Goal: Task Accomplishment & Management: Use online tool/utility

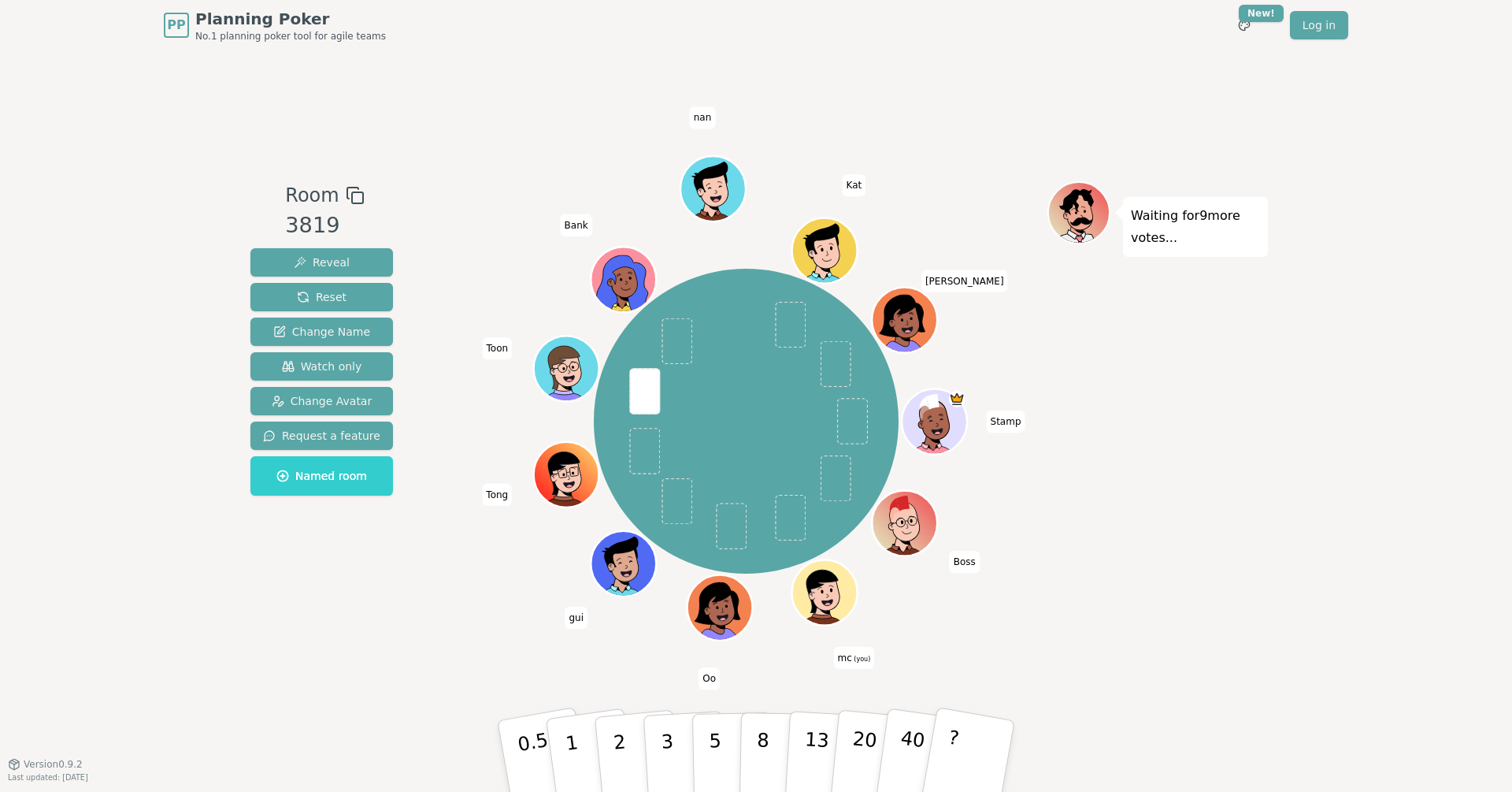
click at [1242, 420] on div "Waiting for 9 more votes..." at bounding box center [1158, 407] width 221 height 451
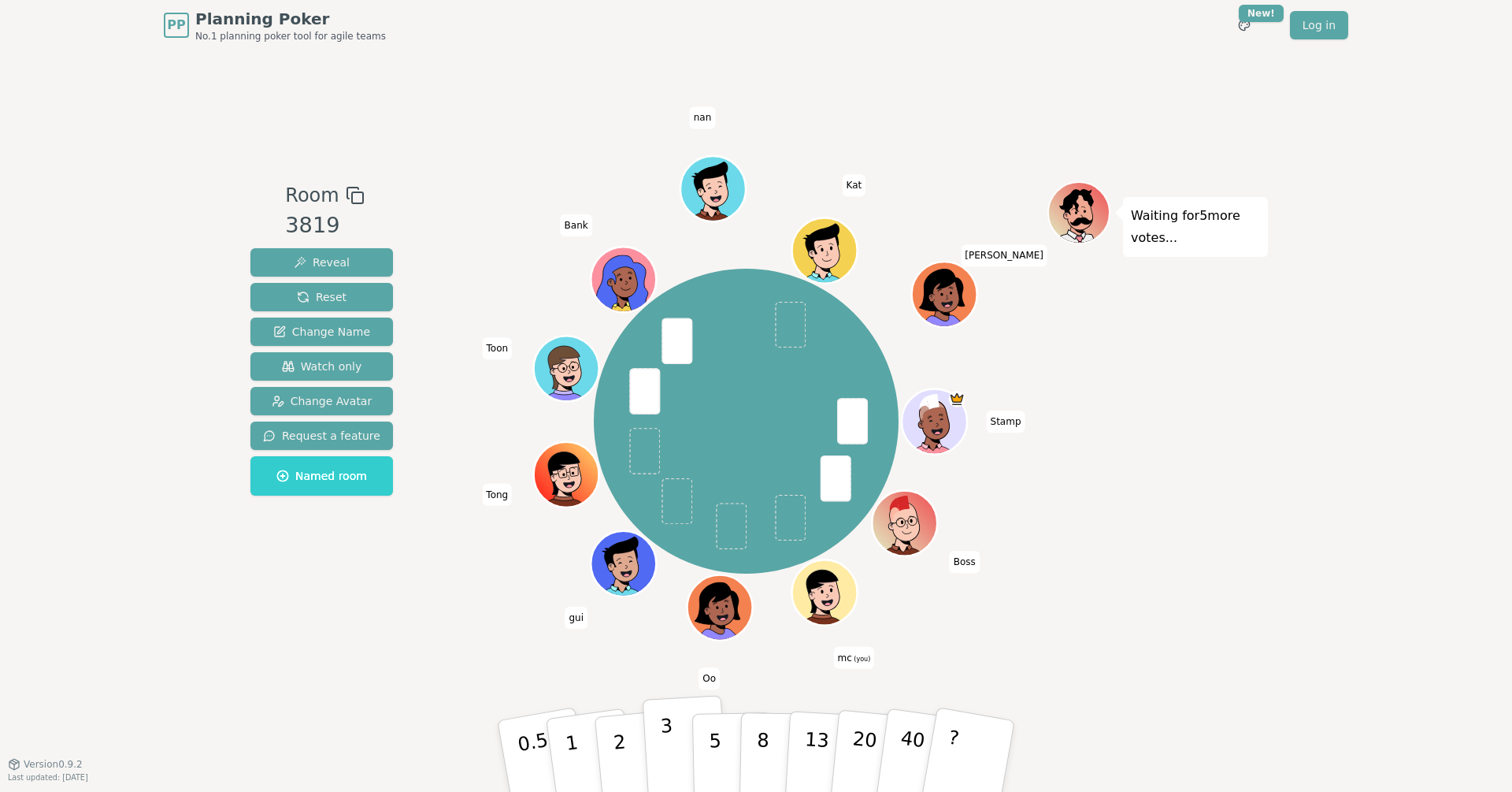
click at [683, 751] on button "3" at bounding box center [685, 756] width 86 height 123
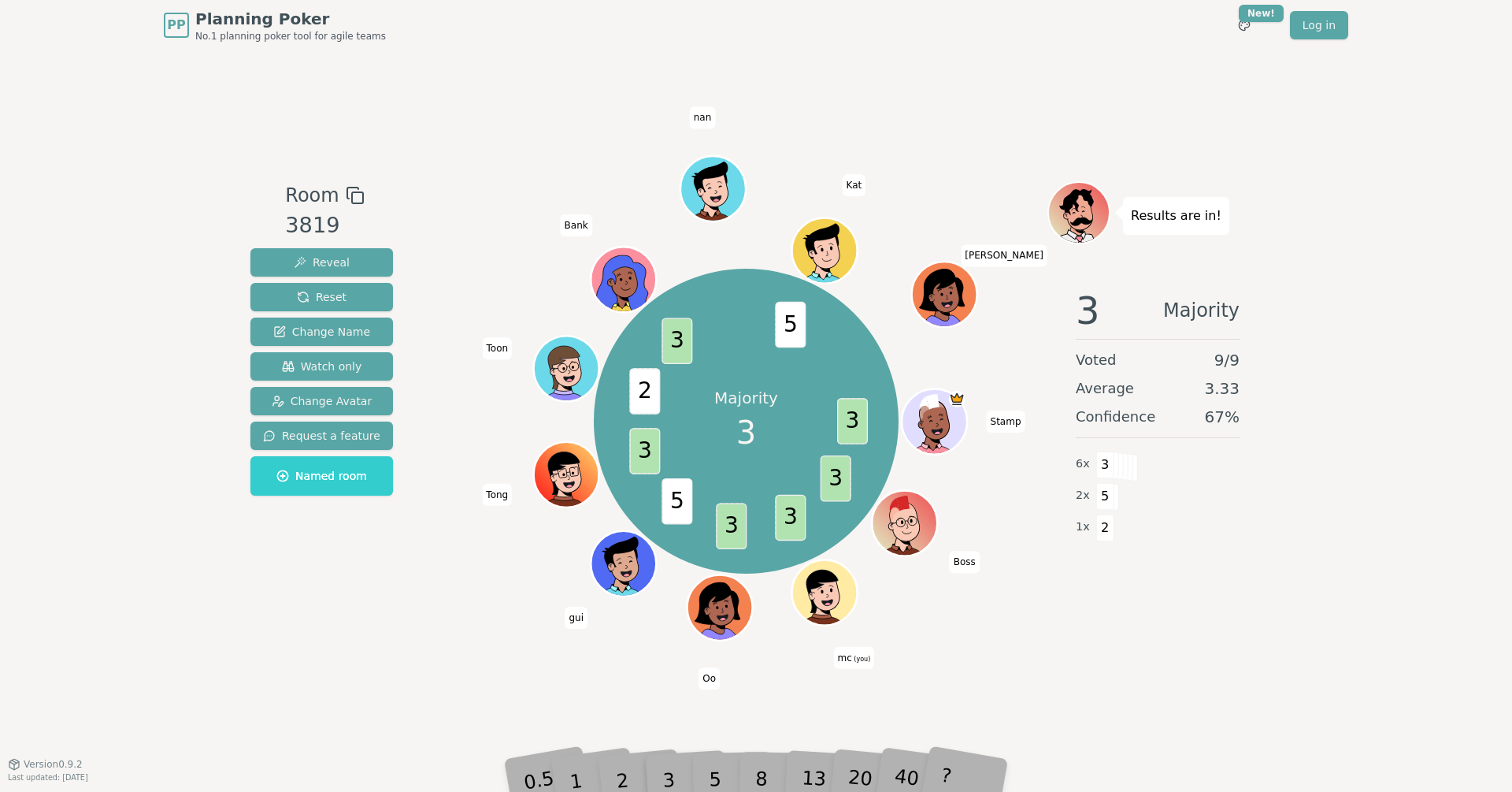
click at [1242, 583] on div "3 Majority Voted 9 / 9 Average 3.33 Confidence 67 % 6 x 3 2 x 5 1 x 2" at bounding box center [1158, 433] width 221 height 315
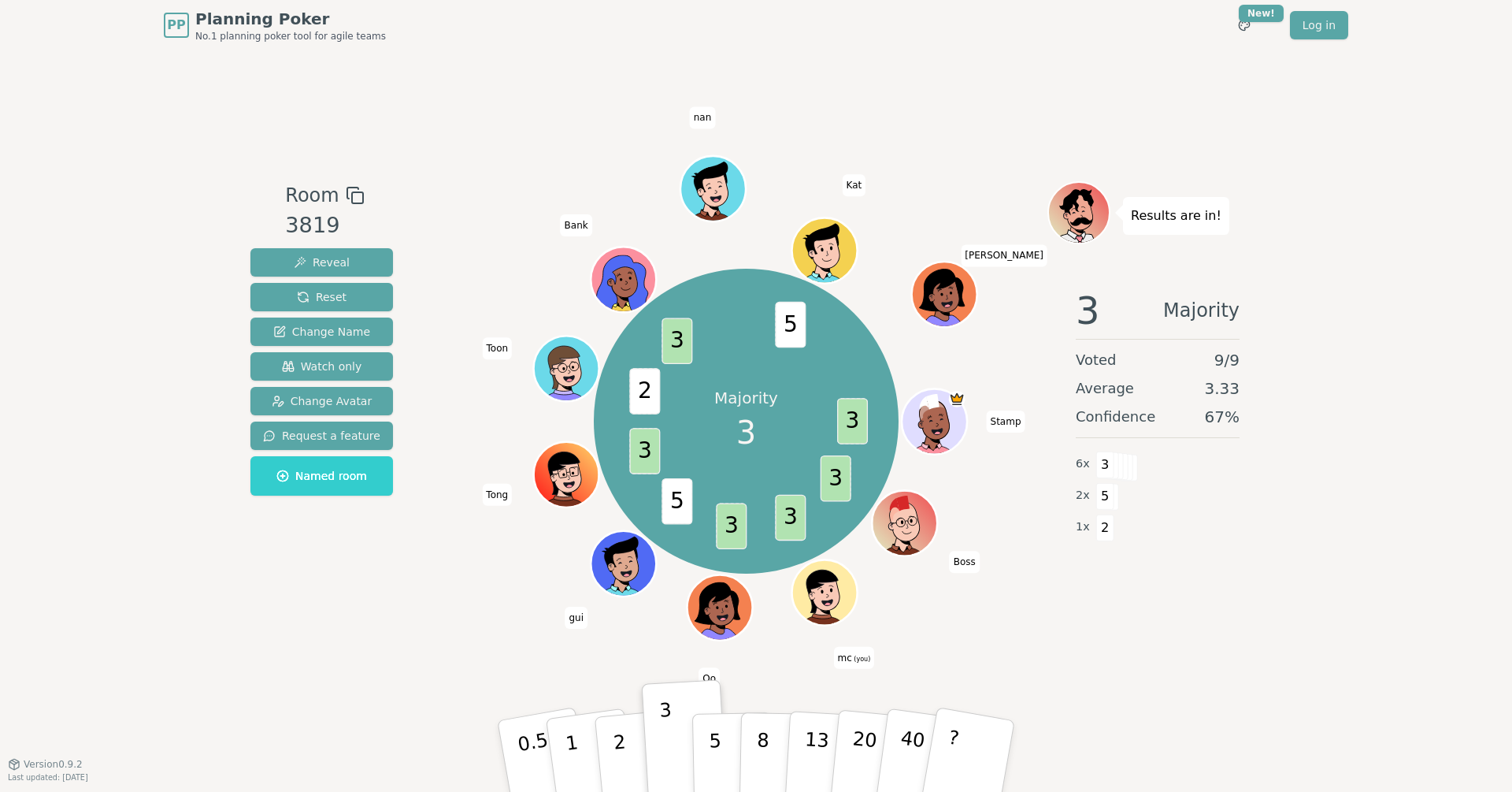
click at [1229, 562] on div "3 Majority Voted 9 / 9 Average 3.33 Confidence 67 % 6 x 3 2 x 5 1 x 2" at bounding box center [1158, 433] width 221 height 315
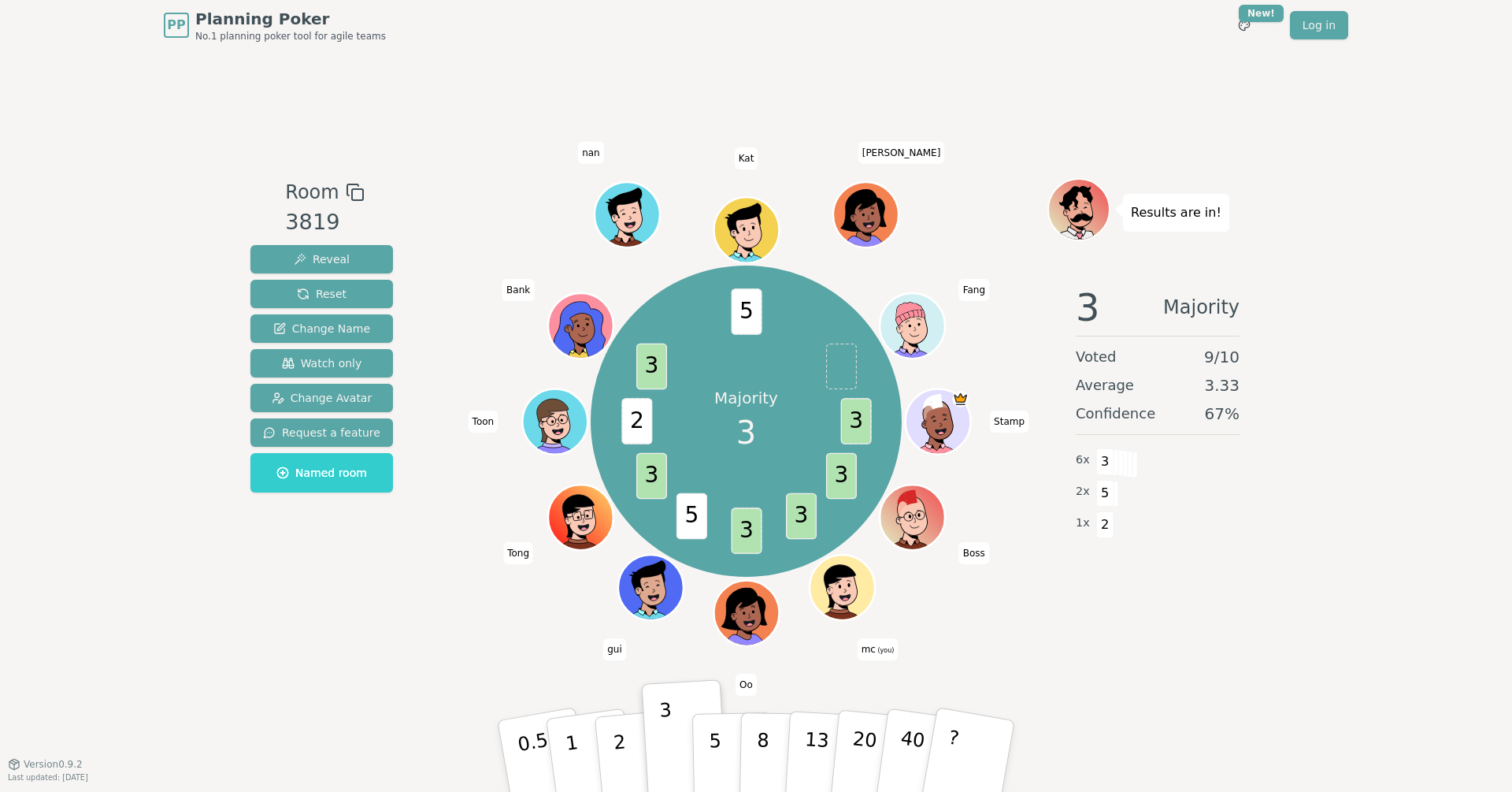
click at [109, 262] on div "PP Planning Poker No.1 planning poker tool for agile teams Toggle theme New! Lo…" at bounding box center [756, 396] width 1512 height 792
click at [317, 297] on span "Reset" at bounding box center [321, 293] width 50 height 15
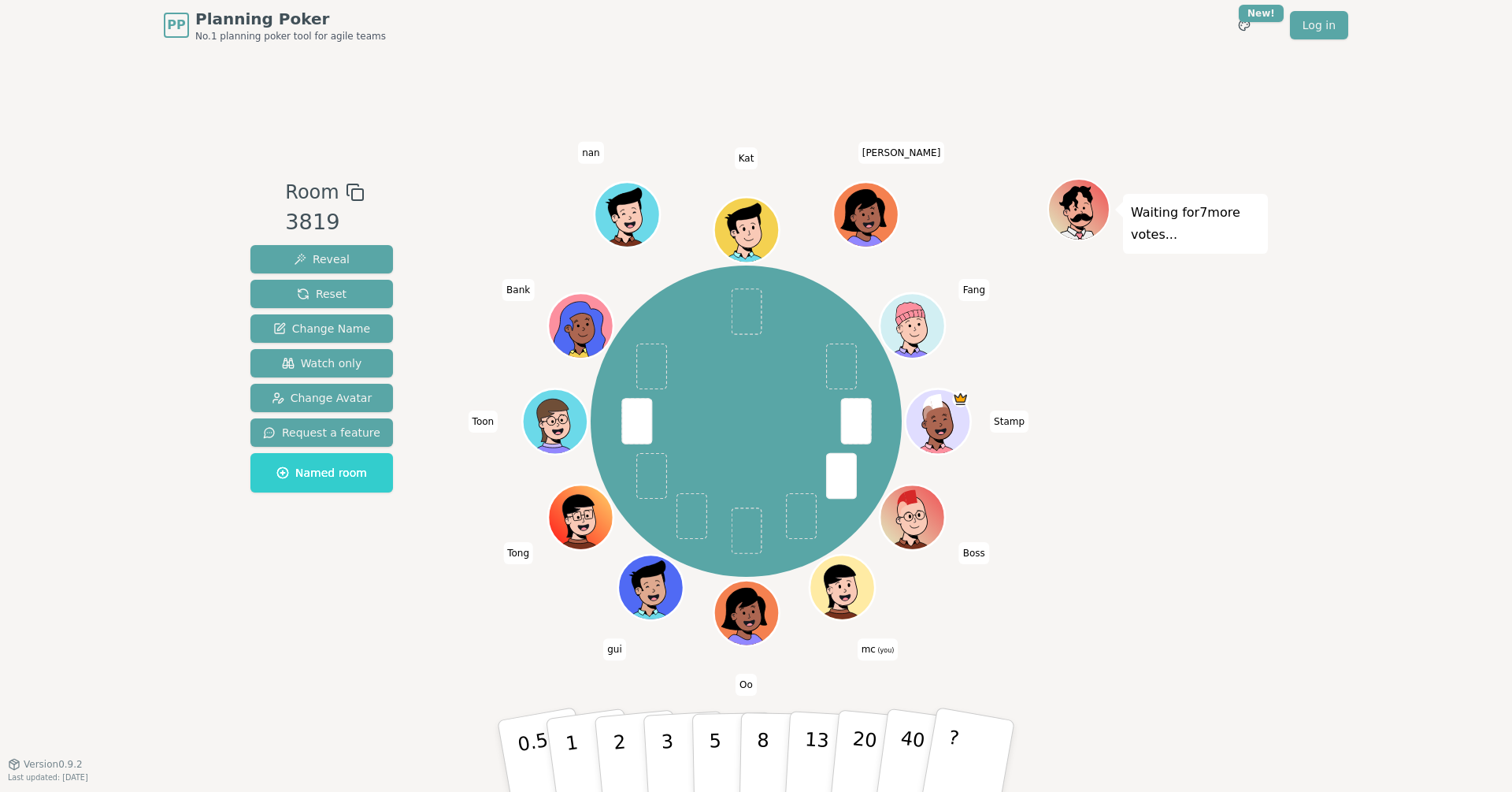
click at [1246, 575] on div "Waiting for 7 more votes..." at bounding box center [1158, 407] width 221 height 458
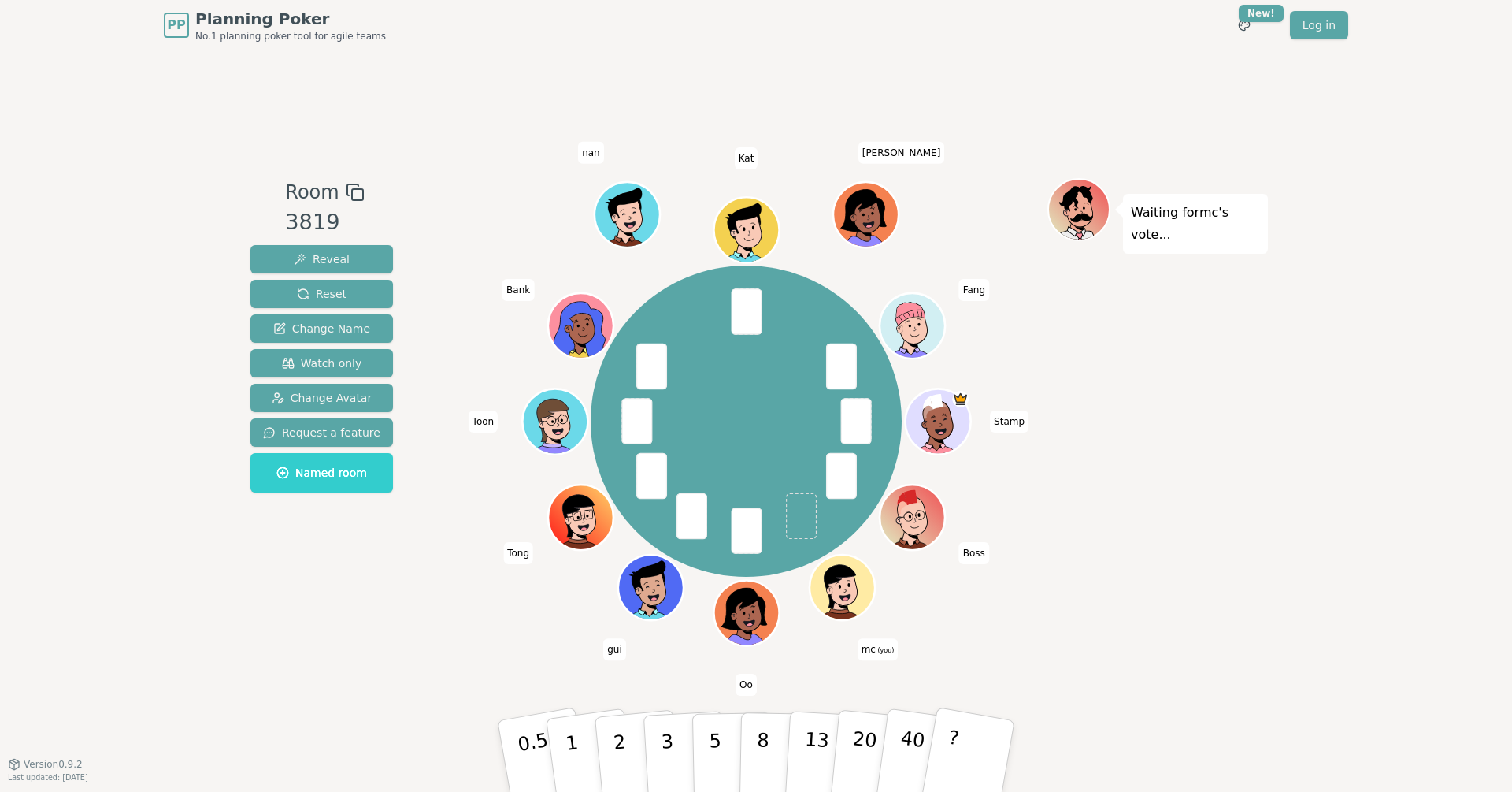
click at [1211, 589] on div "Waiting for mc 's vote..." at bounding box center [1158, 407] width 221 height 458
click at [698, 736] on button "5" at bounding box center [733, 756] width 81 height 120
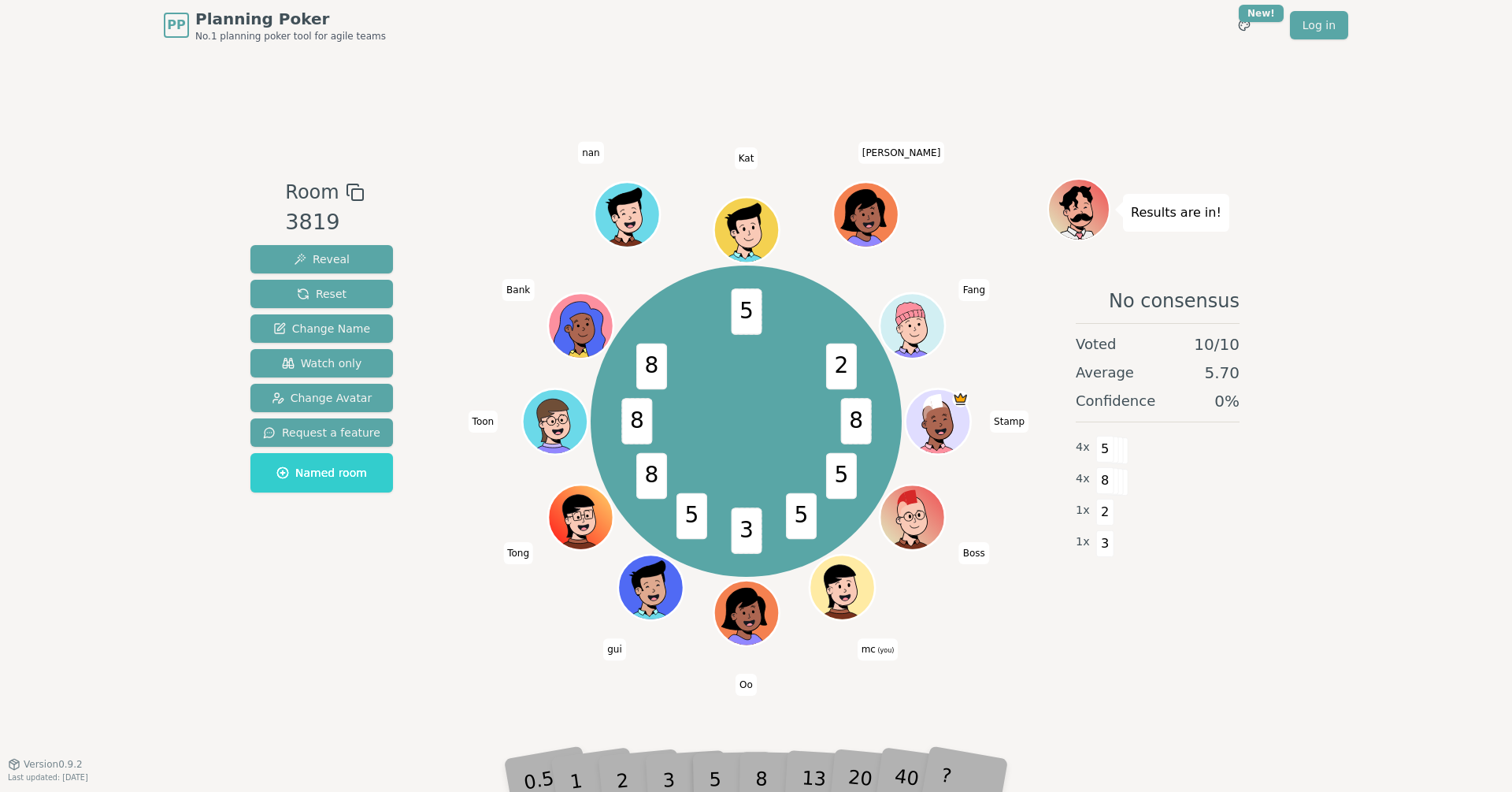
click at [1280, 530] on div "PP Planning Poker No.1 planning poker tool for agile teams Toggle theme New! Lo…" at bounding box center [756, 396] width 1512 height 792
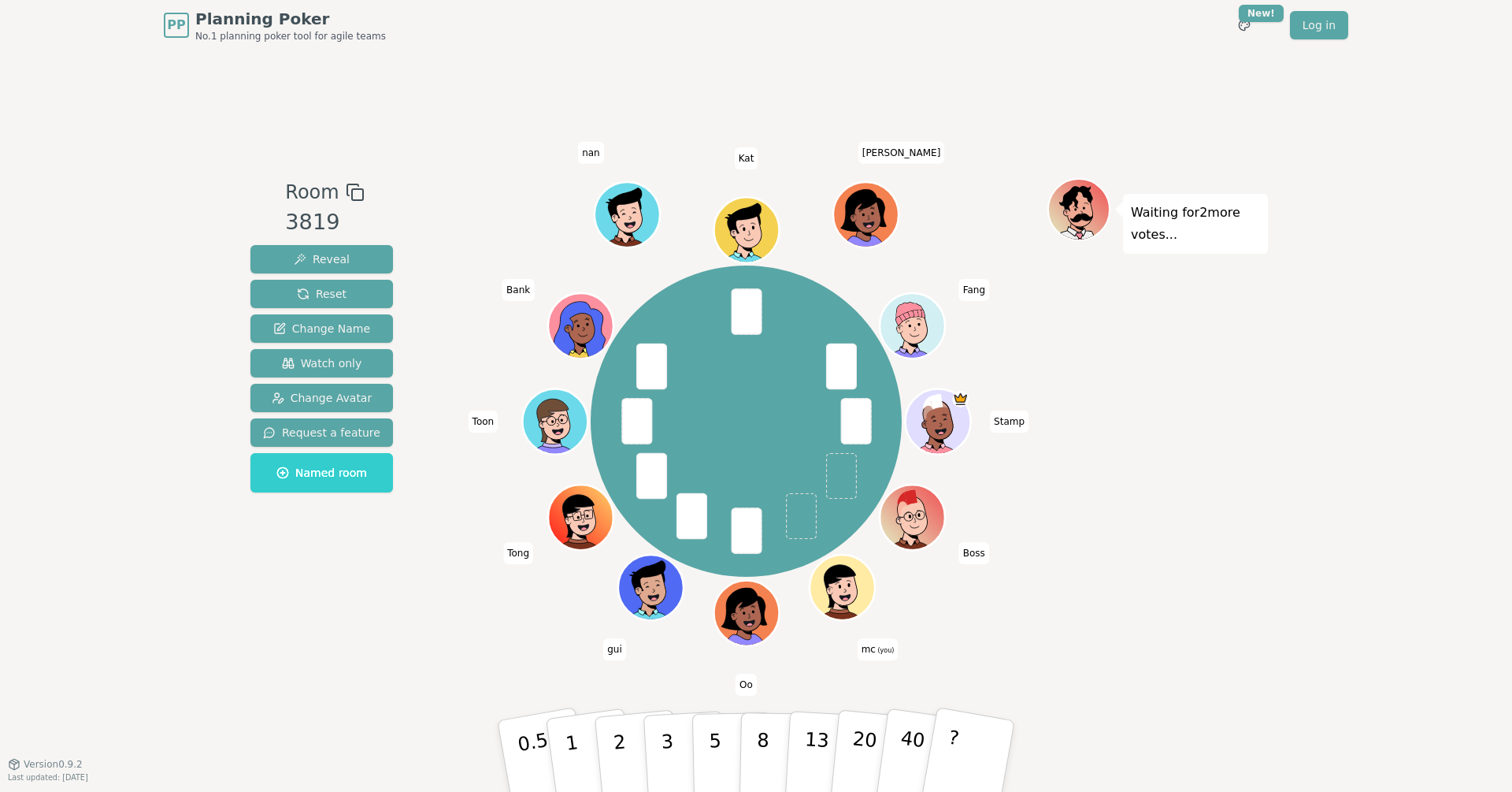
click at [964, 84] on div "Room 3819 Reveal Reset Change Name Watch only Change Avatar Request a feature N…" at bounding box center [756, 407] width 1024 height 714
click at [762, 759] on p "8" at bounding box center [763, 756] width 14 height 85
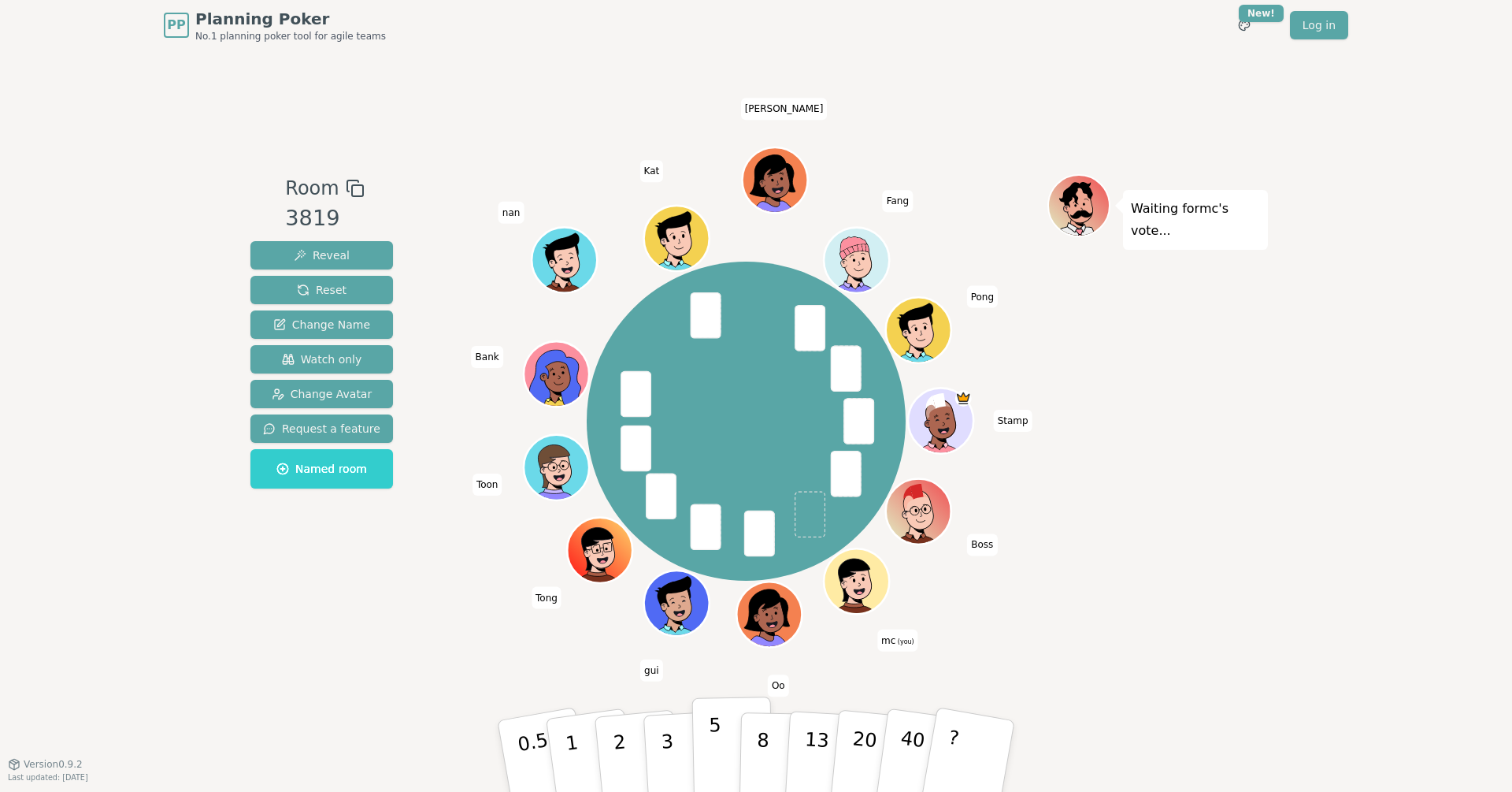
click at [719, 733] on button "5" at bounding box center [733, 756] width 81 height 120
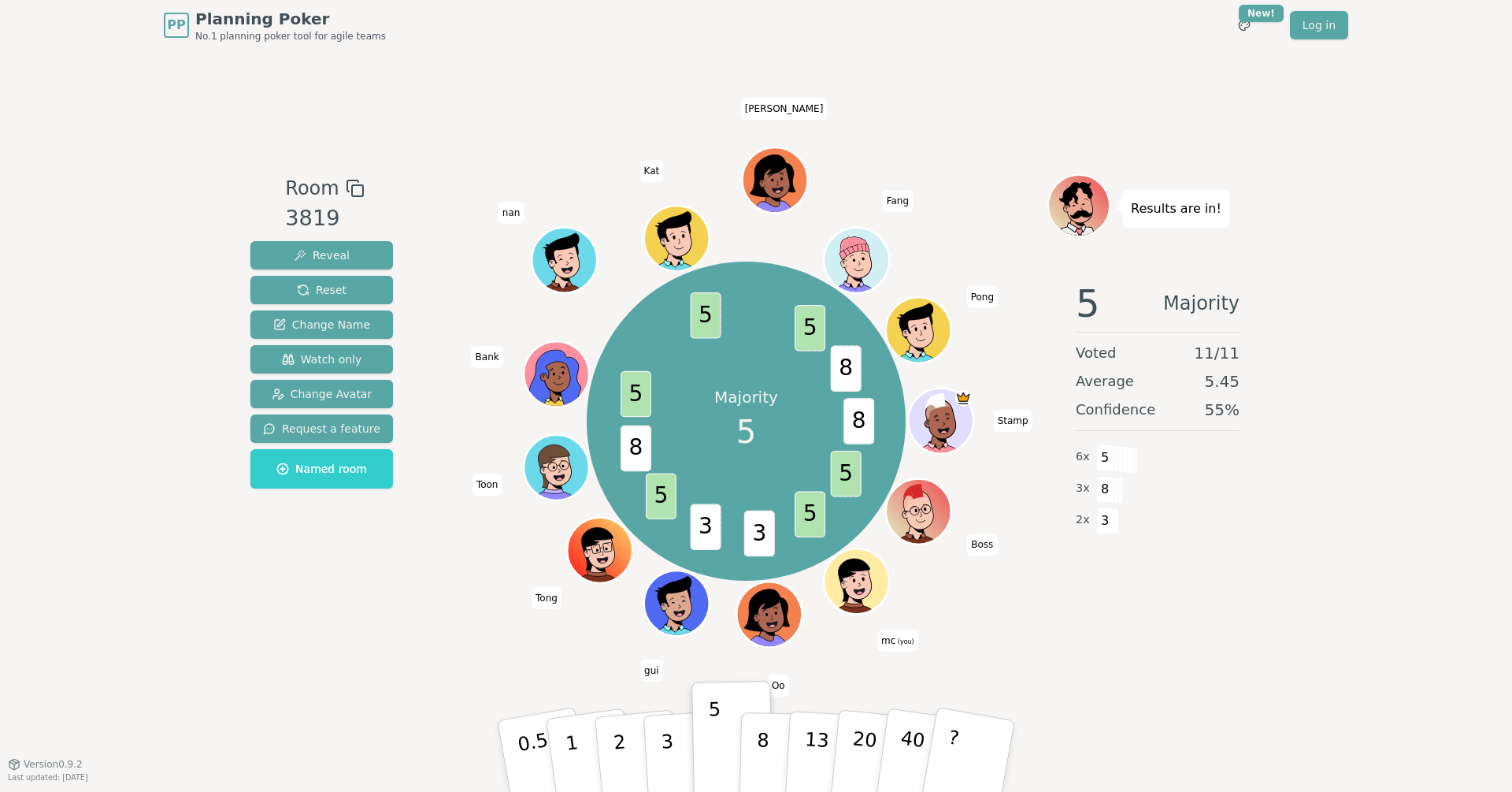
click at [975, 55] on div "Room 3819 Reveal Reset Change Name Watch only Change Avatar Request a feature N…" at bounding box center [756, 407] width 1024 height 714
click at [981, 55] on div "Room 3819 Reveal Reset Change Name Watch only Change Avatar Request a feature N…" at bounding box center [756, 407] width 1024 height 714
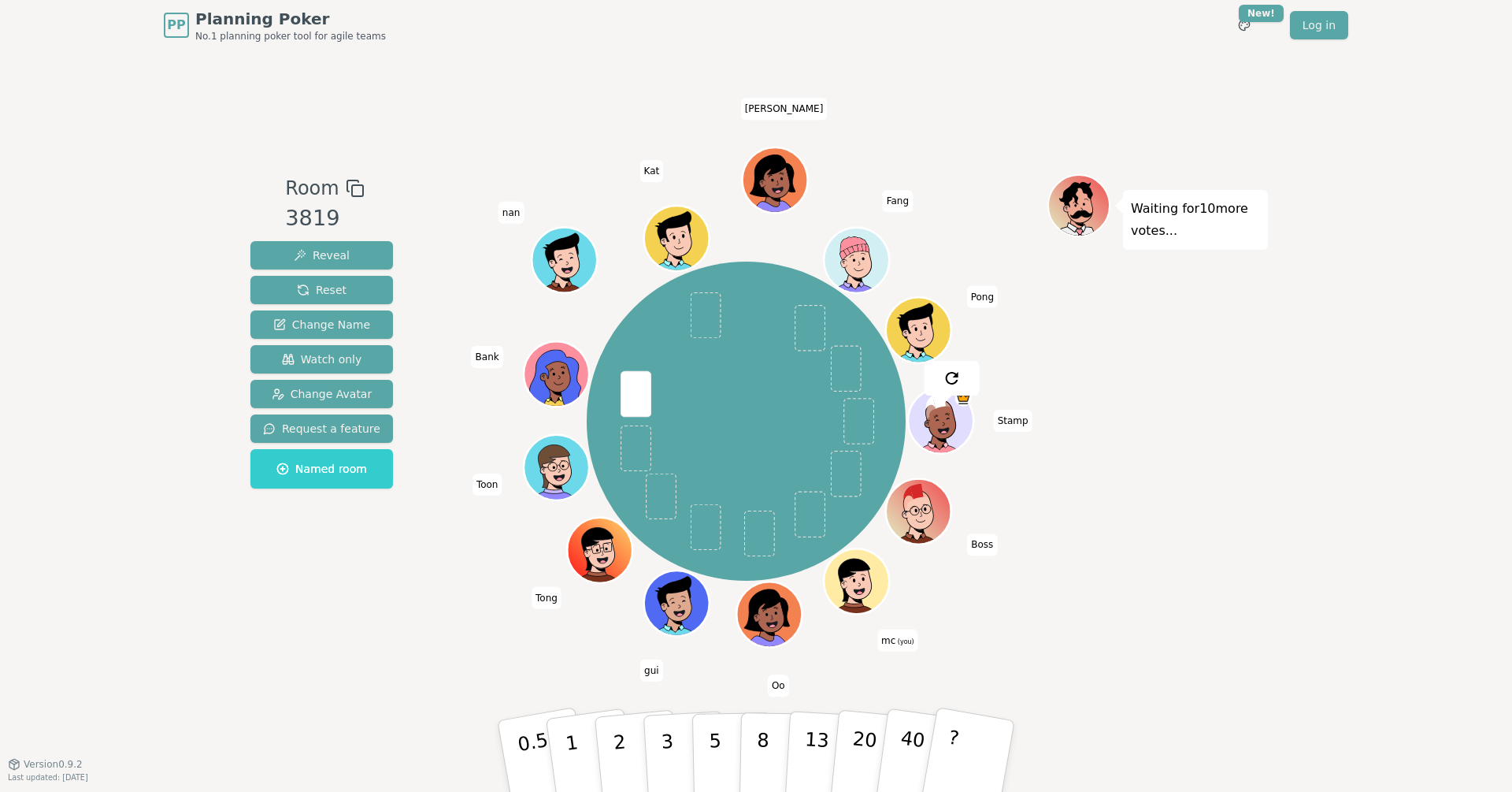
click at [1008, 56] on div "Room 3819 Reveal Reset Change Name Watch only Change Avatar Request a feature N…" at bounding box center [756, 407] width 1024 height 714
click at [716, 756] on p "5" at bounding box center [715, 756] width 14 height 85
click at [1361, 624] on div "PP Planning Poker No.1 planning poker tool for agile teams Toggle theme New! Lo…" at bounding box center [756, 396] width 1512 height 792
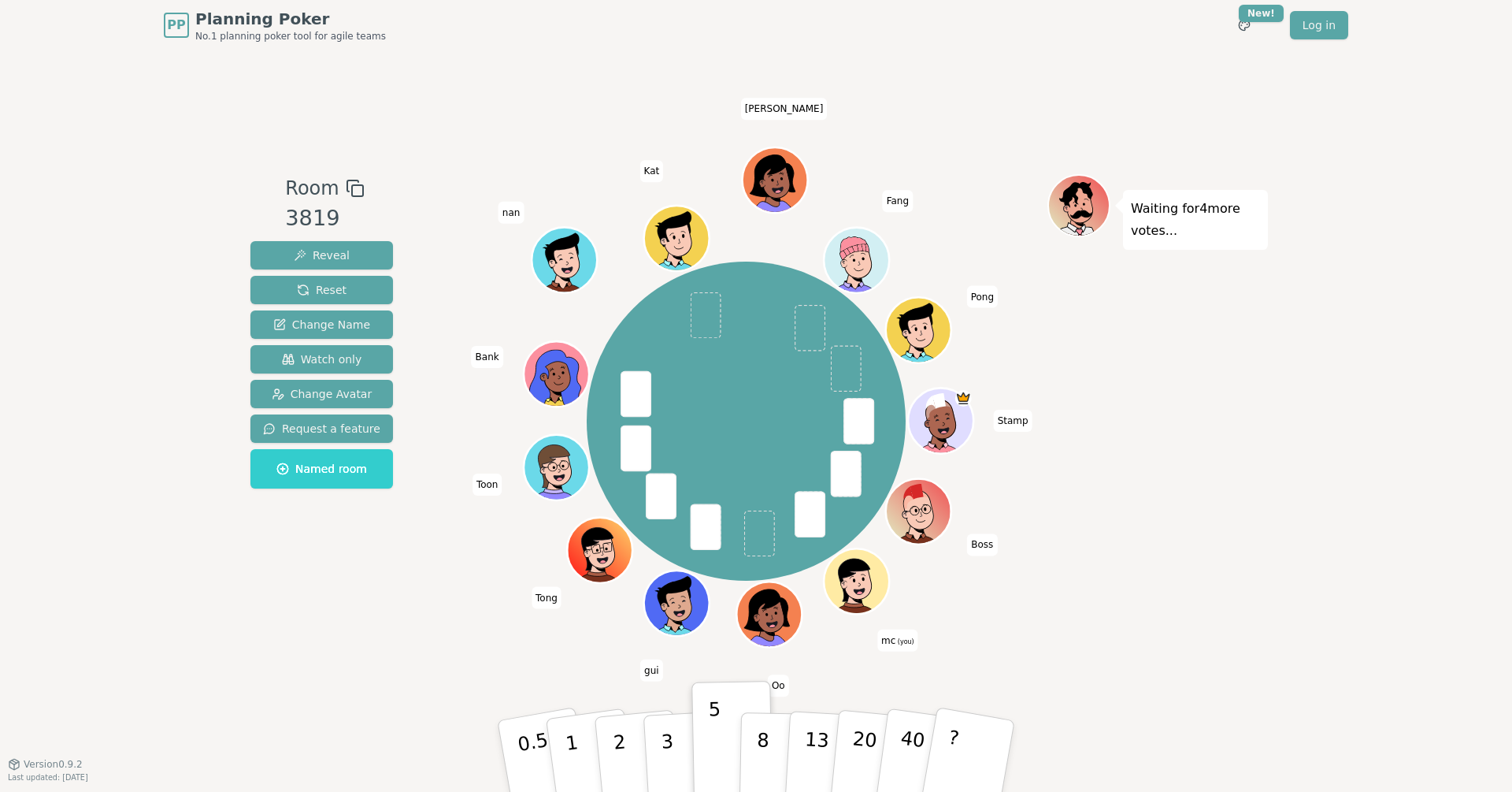
click at [1361, 624] on div "PP Planning Poker No.1 planning poker tool for agile teams Toggle theme New! Lo…" at bounding box center [756, 396] width 1512 height 792
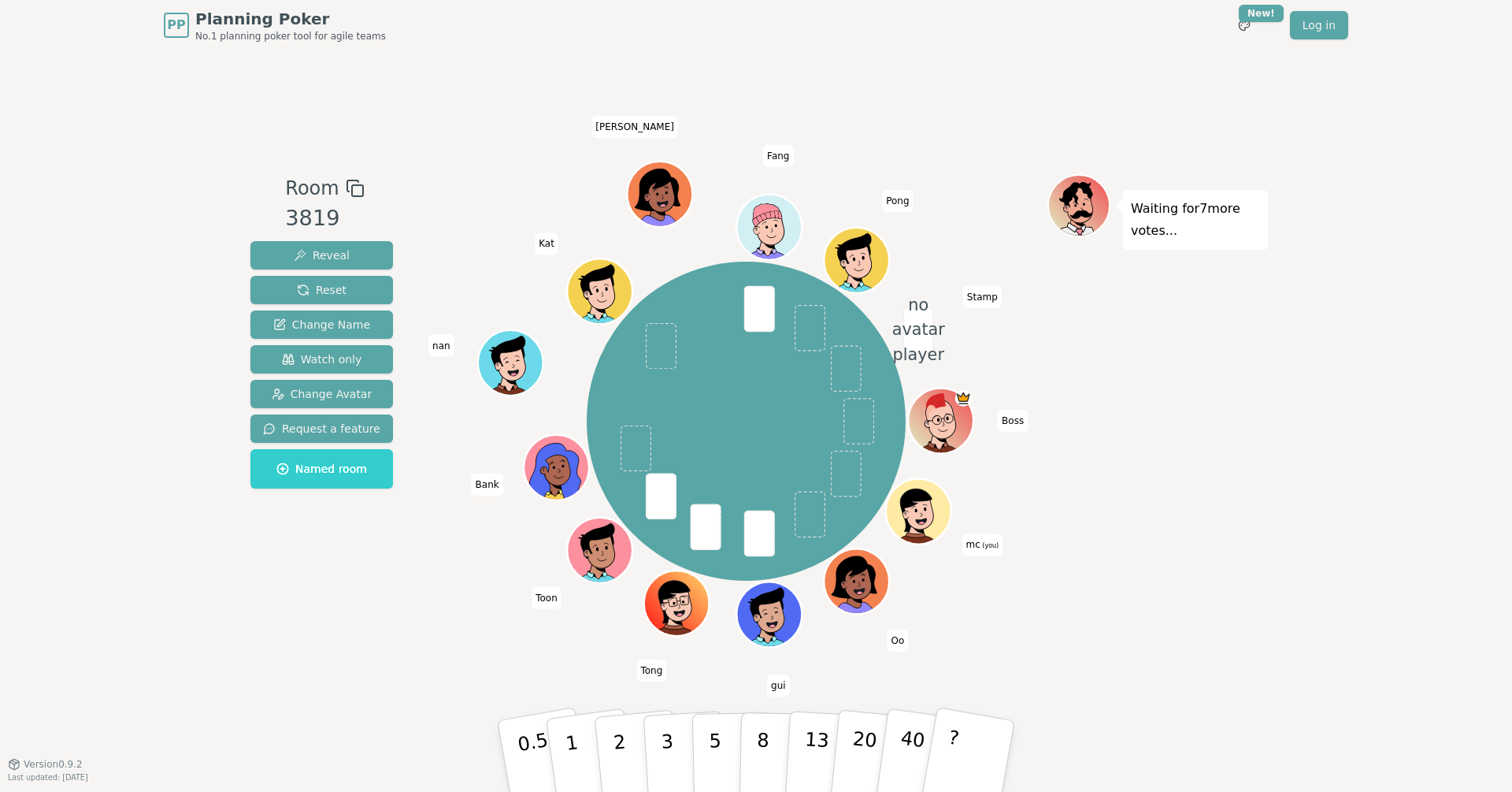
click at [899, 100] on div "Room 3819 Reveal Reset Change Name Watch only Change Avatar Request a feature N…" at bounding box center [756, 407] width 1024 height 714
click at [1175, 538] on div "Waiting for 6 more votes..." at bounding box center [1158, 406] width 221 height 465
click at [669, 732] on p "3" at bounding box center [668, 757] width 17 height 86
click at [302, 711] on div "Room 3819 Reveal Reset Change Name Watch only Change Avatar Request a feature N…" at bounding box center [756, 407] width 1024 height 714
click at [1174, 520] on div "Waiting for 5 more votes..." at bounding box center [1158, 406] width 221 height 465
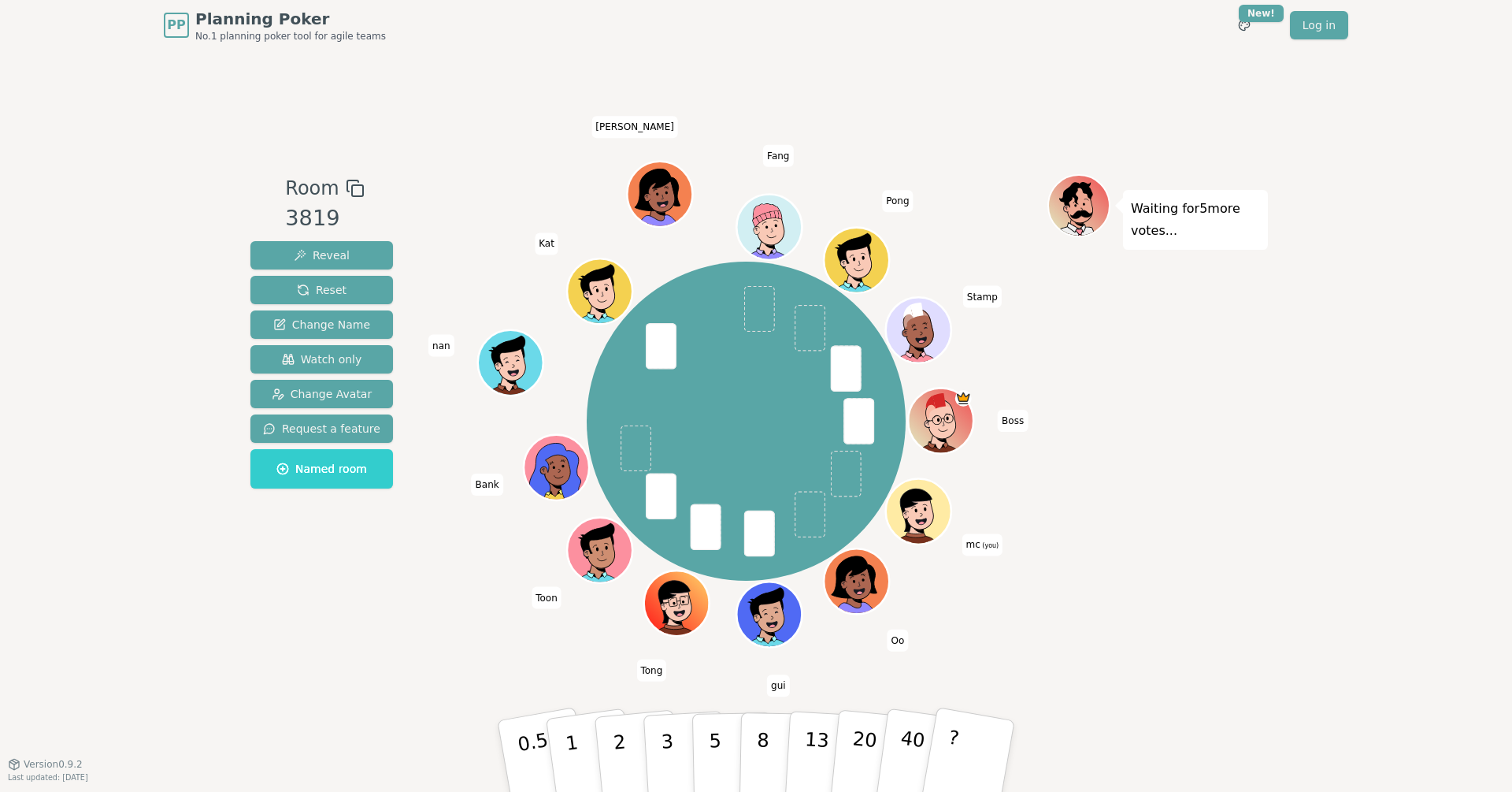
click at [1367, 412] on div "PP Planning Poker No.1 planning poker tool for agile teams Toggle theme New! Lo…" at bounding box center [756, 396] width 1512 height 792
click at [940, 63] on div "Room 3819 Reveal Reset Change Name Watch only Change Avatar Request a feature N…" at bounding box center [756, 407] width 1024 height 714
click at [445, 106] on div "Room 3819 Reveal Reset Change Name Watch only Change Avatar Request a feature N…" at bounding box center [756, 407] width 1024 height 714
click at [566, 97] on div "Room 3819 Reveal Reset Change Name Watch only Change Avatar Request a feature N…" at bounding box center [756, 407] width 1024 height 714
click at [1359, 398] on div "PP Planning Poker No.1 planning poker tool for agile teams Toggle theme New! Lo…" at bounding box center [756, 396] width 1512 height 792
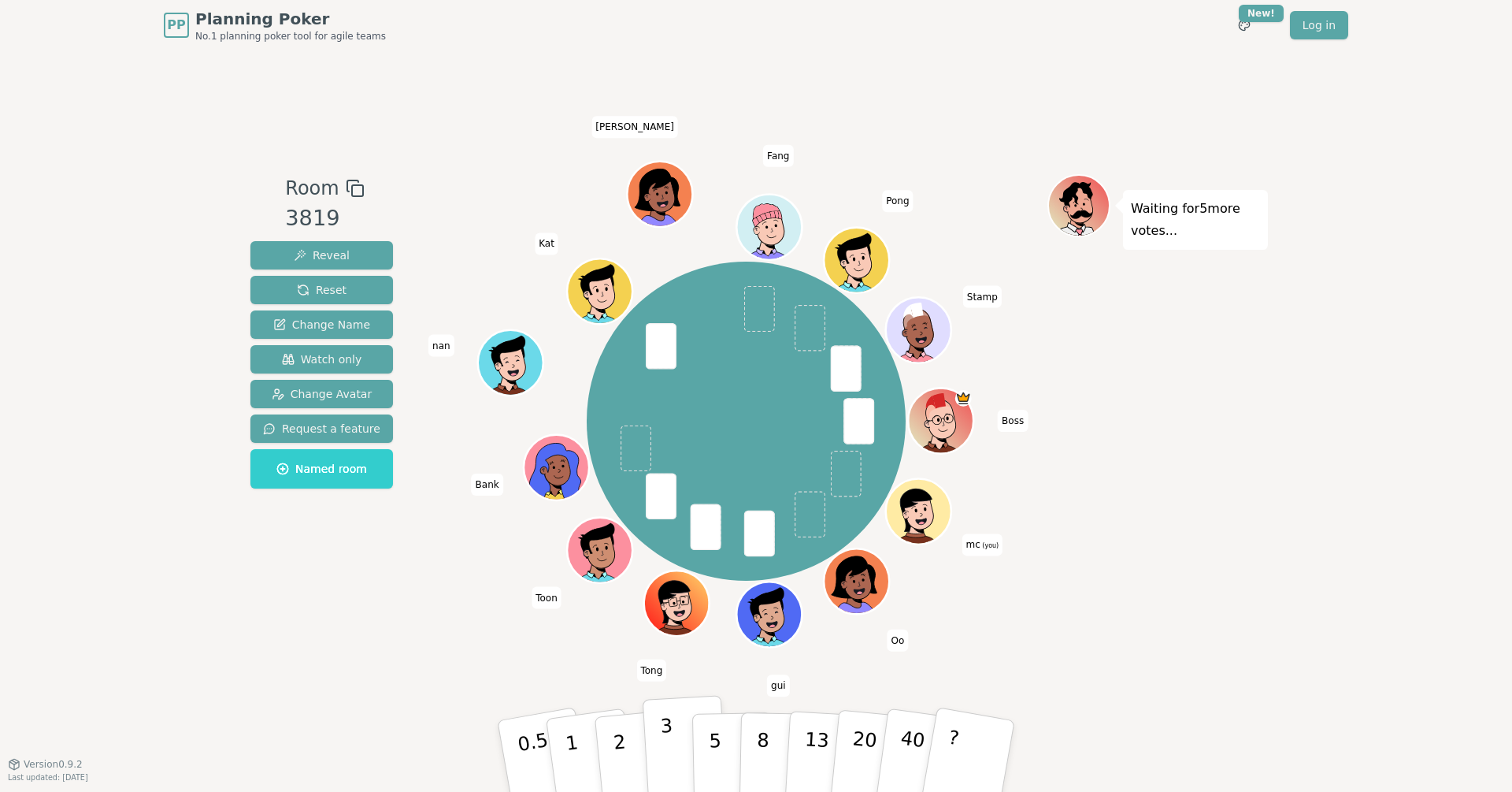
click at [662, 751] on p "3" at bounding box center [668, 757] width 17 height 86
click at [266, 636] on div "Room 3819 Reveal Reset Change Name Watch only Change Avatar Request a feature N…" at bounding box center [322, 406] width 155 height 465
click at [374, 654] on div "Room 3819 Reveal Reset Change Name Watch only Change Avatar Request a feature N…" at bounding box center [756, 407] width 1024 height 714
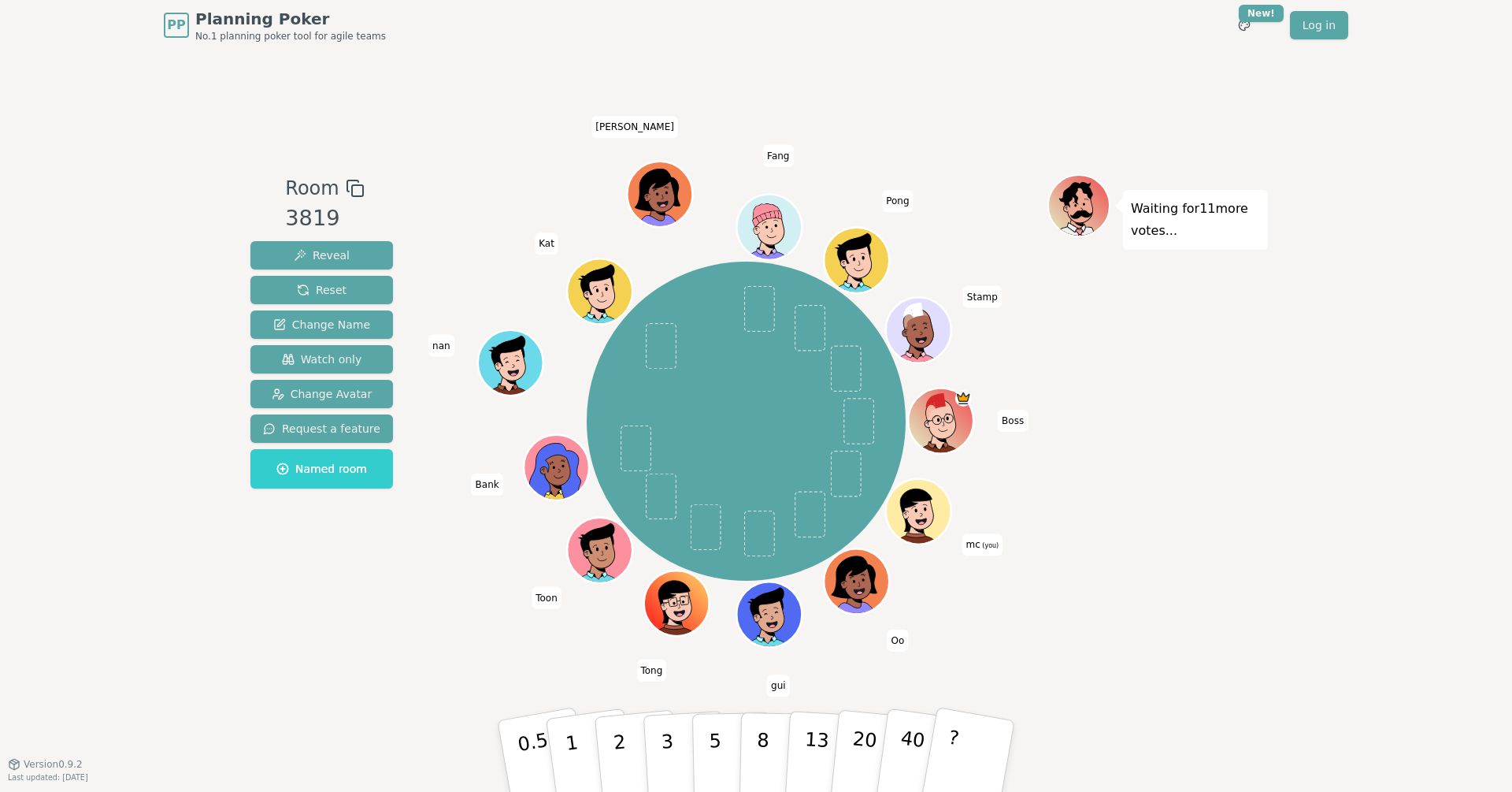
click at [1085, 101] on div "Room 3819 Reveal Reset Change Name Watch only Change Avatar Request a feature N…" at bounding box center [756, 407] width 1024 height 714
click at [961, 88] on div "Room 3819 Reveal Reset Change Name Watch only Change Avatar Request a feature N…" at bounding box center [756, 407] width 1024 height 714
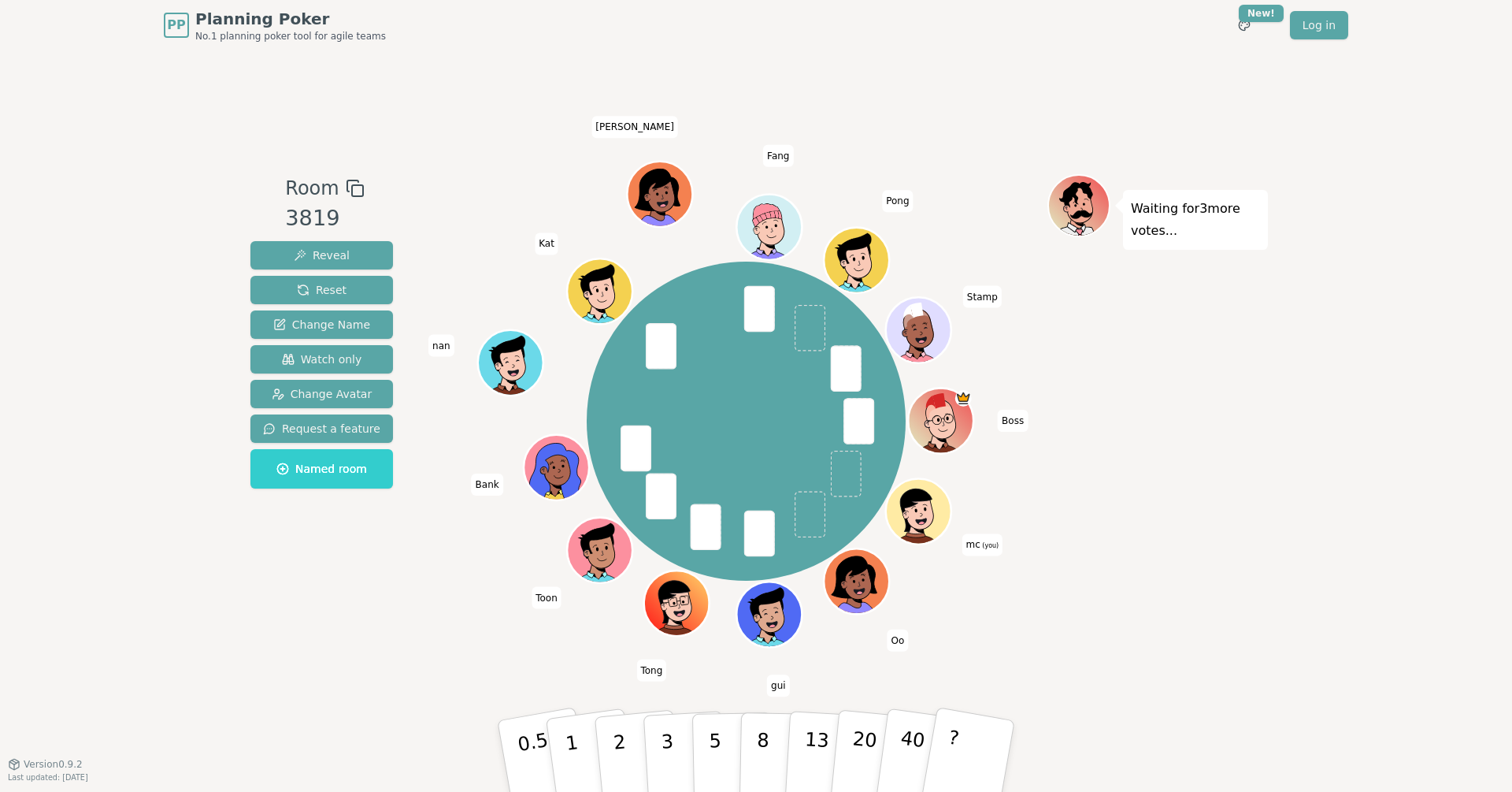
click at [1211, 555] on div "Waiting for 3 more votes..." at bounding box center [1158, 406] width 221 height 465
click at [1155, 576] on div "Waiting for 3 more votes..." at bounding box center [1158, 406] width 221 height 465
click at [1262, 494] on div "Waiting for mc 's vote..." at bounding box center [1158, 406] width 221 height 465
click at [1270, 536] on div "PP Planning Poker No.1 planning poker tool for agile teams Toggle theme New! Lo…" at bounding box center [756, 396] width 1512 height 792
click at [701, 734] on button "5" at bounding box center [733, 756] width 81 height 120
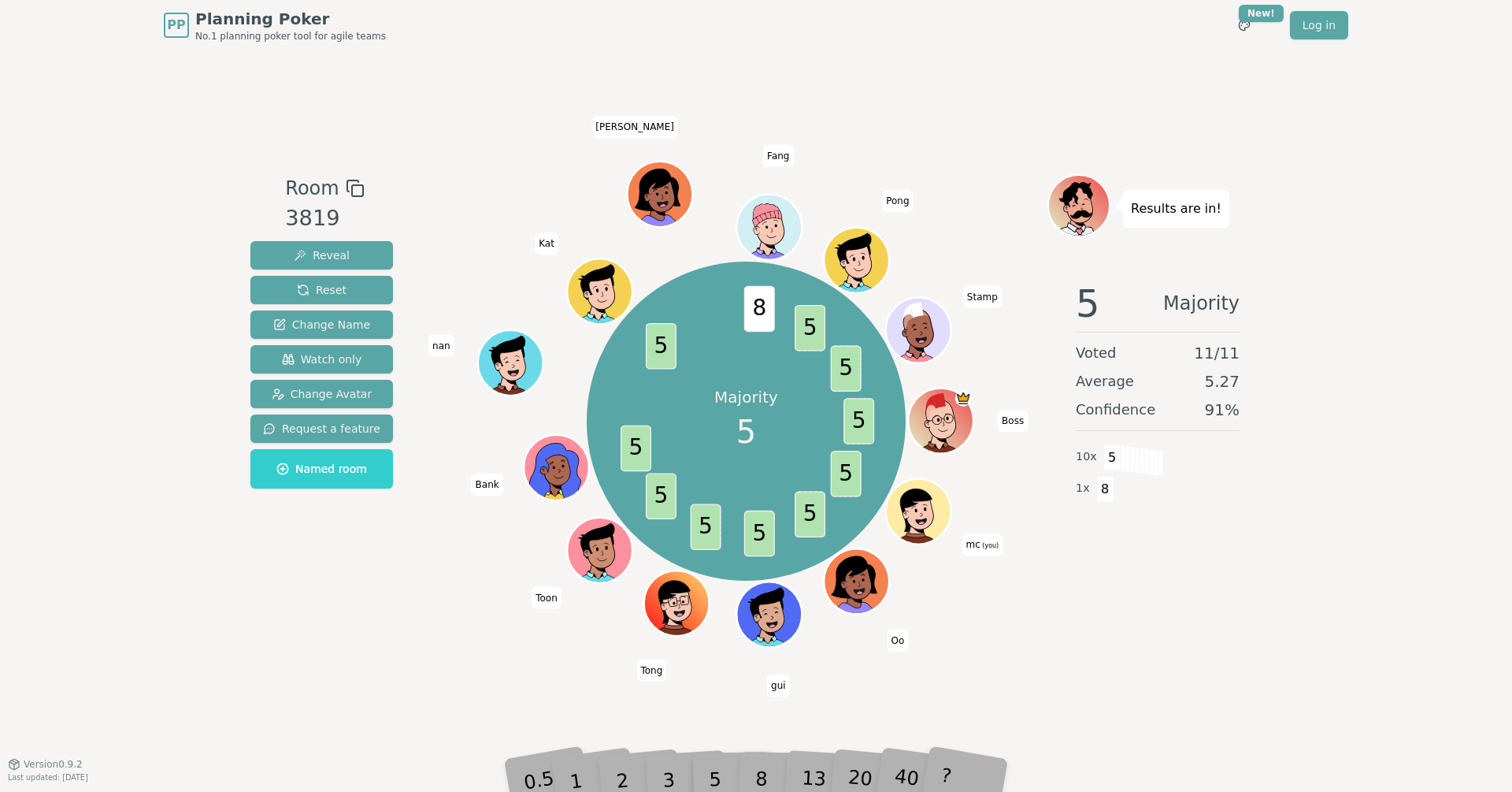
click at [371, 694] on div "Room 3819 Reveal Reset Change Name Watch only Change Avatar Request a feature N…" at bounding box center [756, 407] width 1024 height 714
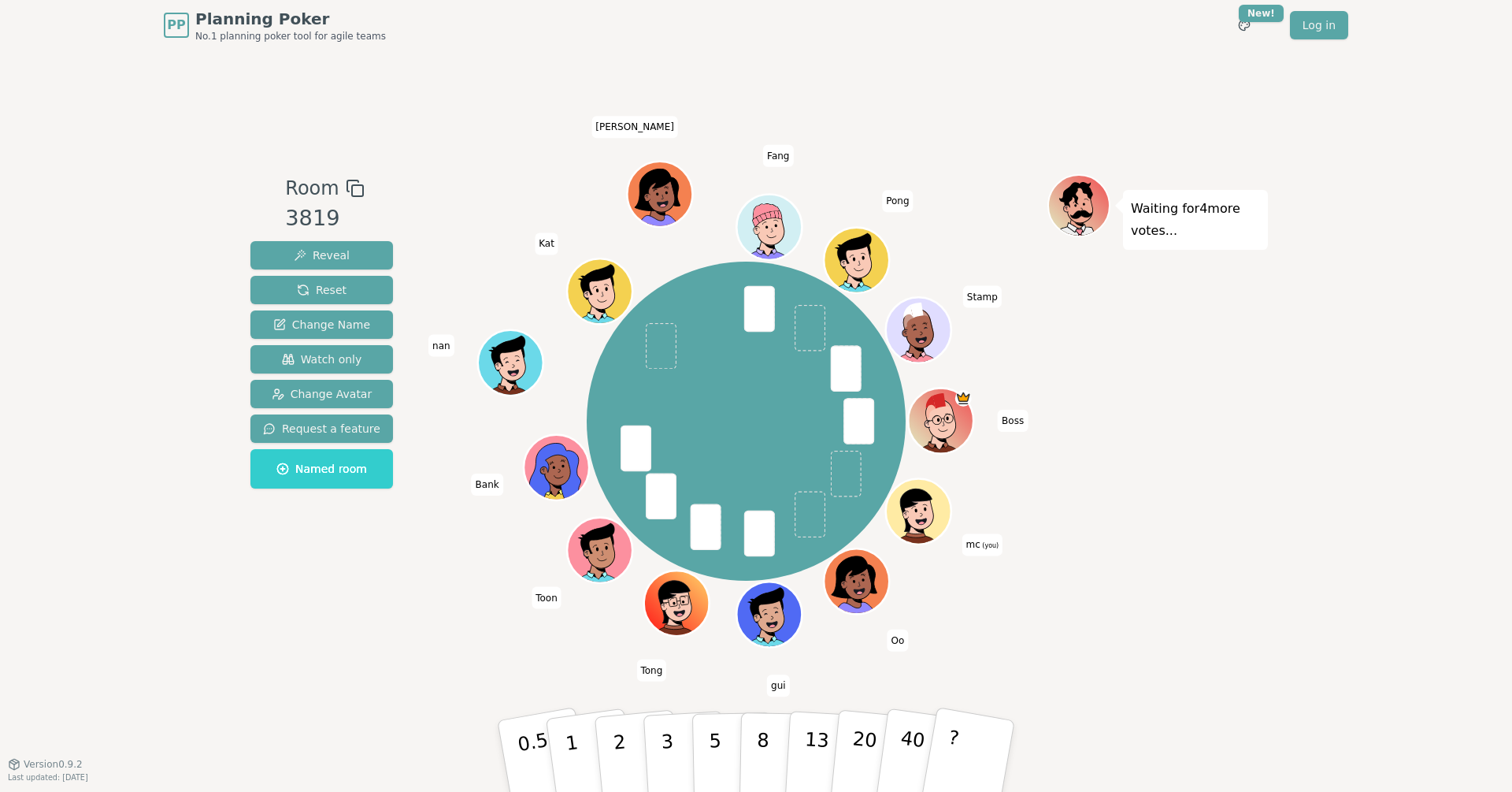
click at [1257, 502] on div "Waiting for 4 more votes..." at bounding box center [1158, 406] width 221 height 465
click at [88, 202] on div "PP Planning Poker No.1 planning poker tool for agile teams Toggle theme New! Lo…" at bounding box center [756, 396] width 1512 height 792
click at [1228, 445] on div "Waiting for 2 more votes..." at bounding box center [1158, 406] width 221 height 465
click at [1086, 638] on div "Waiting for 2 more votes..." at bounding box center [1158, 406] width 221 height 465
click at [701, 741] on button "5" at bounding box center [733, 756] width 81 height 120
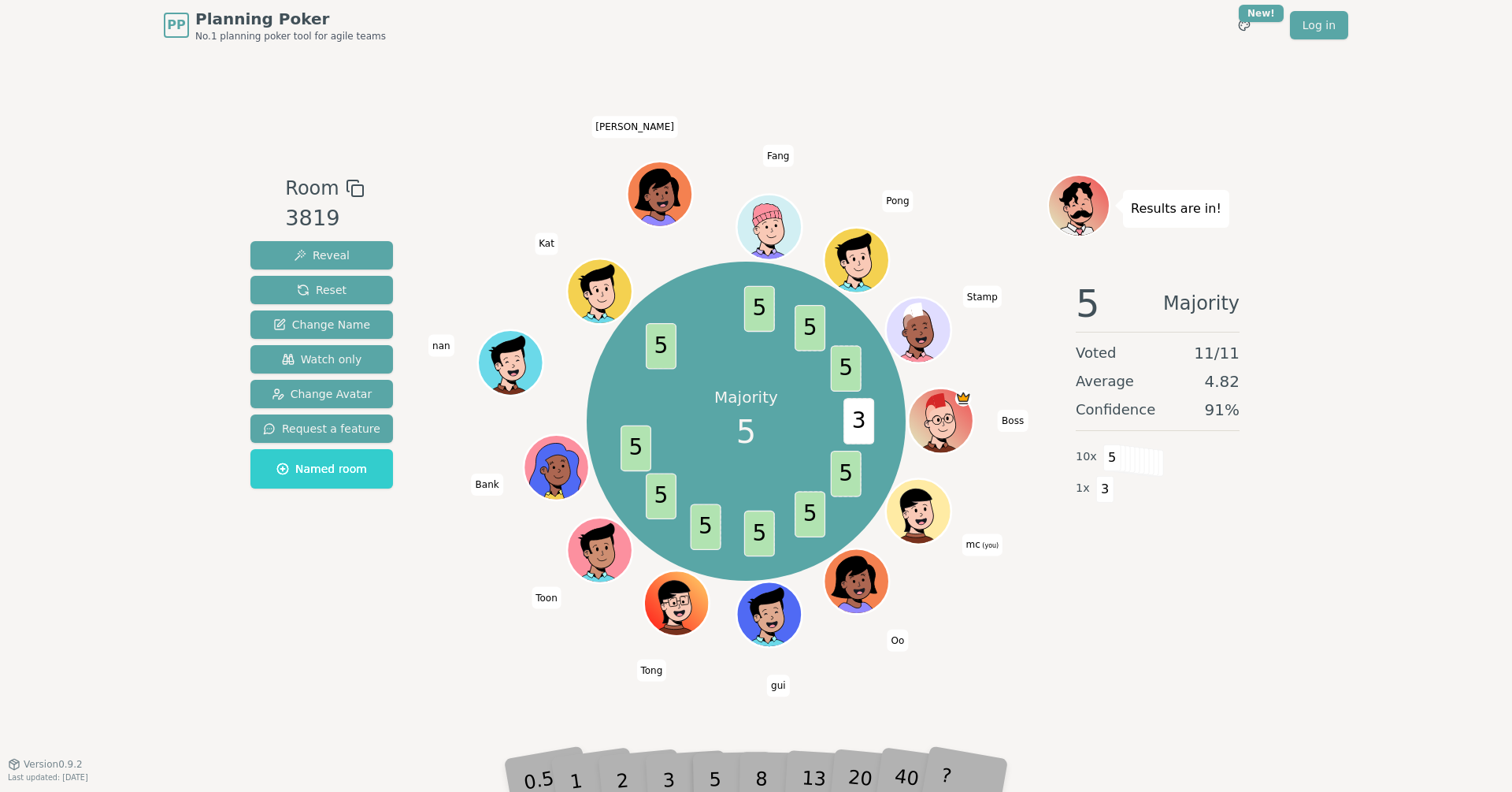
click at [1225, 607] on div "Results are in! 5 Majority Voted 11 / 11 Average 4.82 Confidence 91 % 10 x 5 1 …" at bounding box center [1158, 406] width 221 height 465
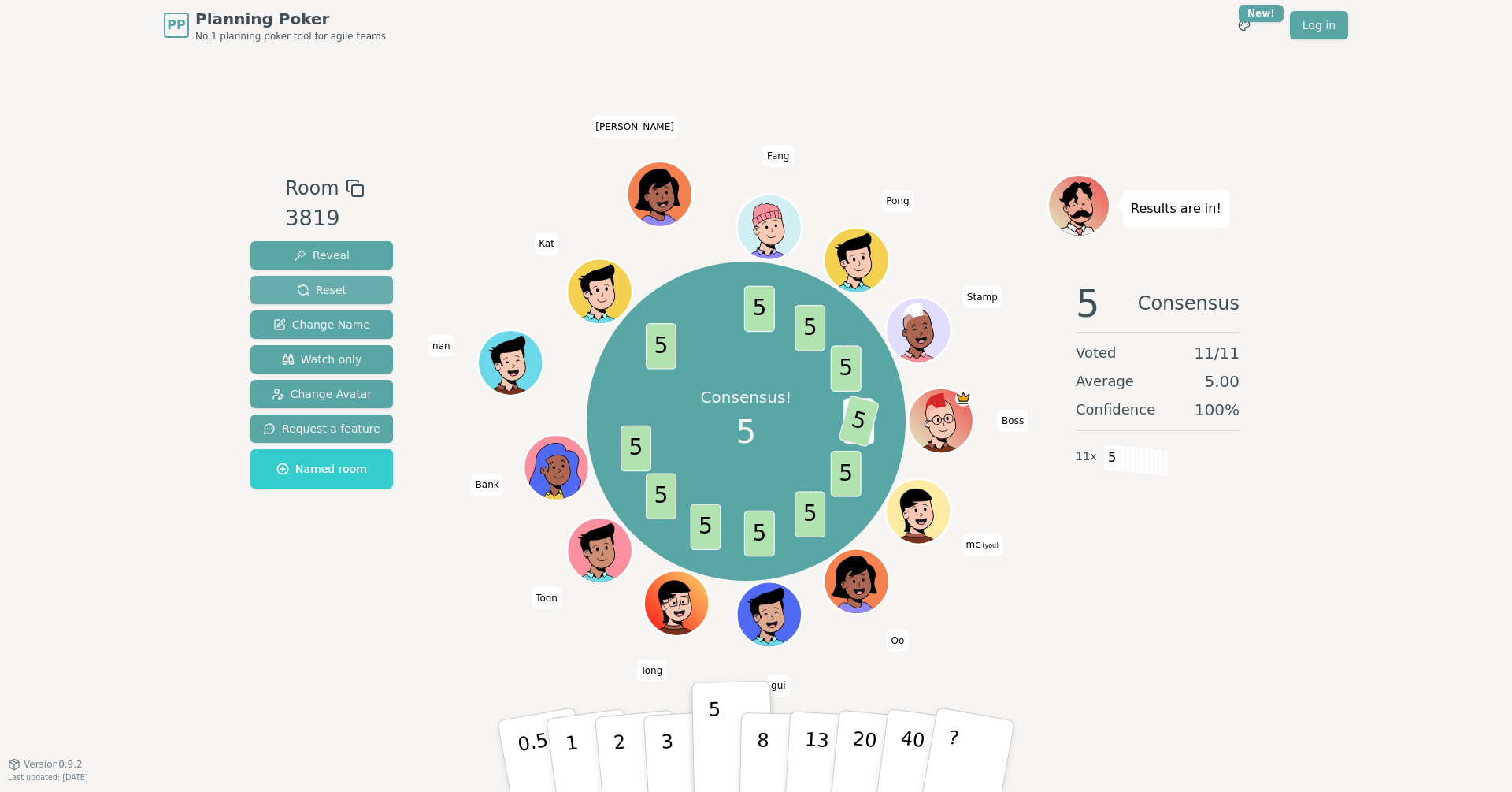
click at [305, 296] on span "Reset" at bounding box center [321, 290] width 50 height 15
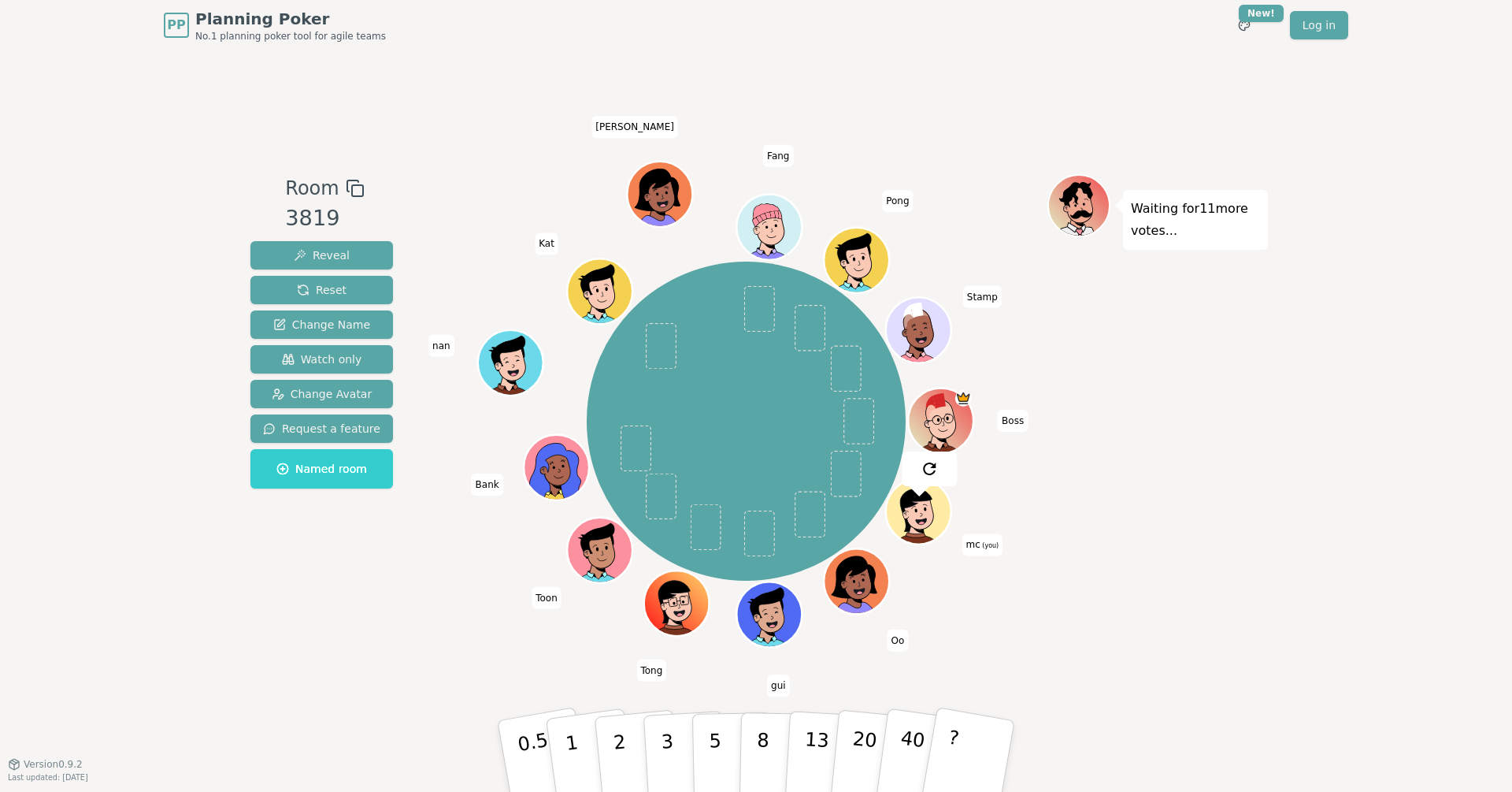
click at [200, 488] on div "PP Planning Poker No.1 planning poker tool for agile teams Toggle theme New! Lo…" at bounding box center [756, 396] width 1512 height 792
click at [1155, 437] on div "Waiting for 7 more votes..." at bounding box center [1158, 406] width 221 height 465
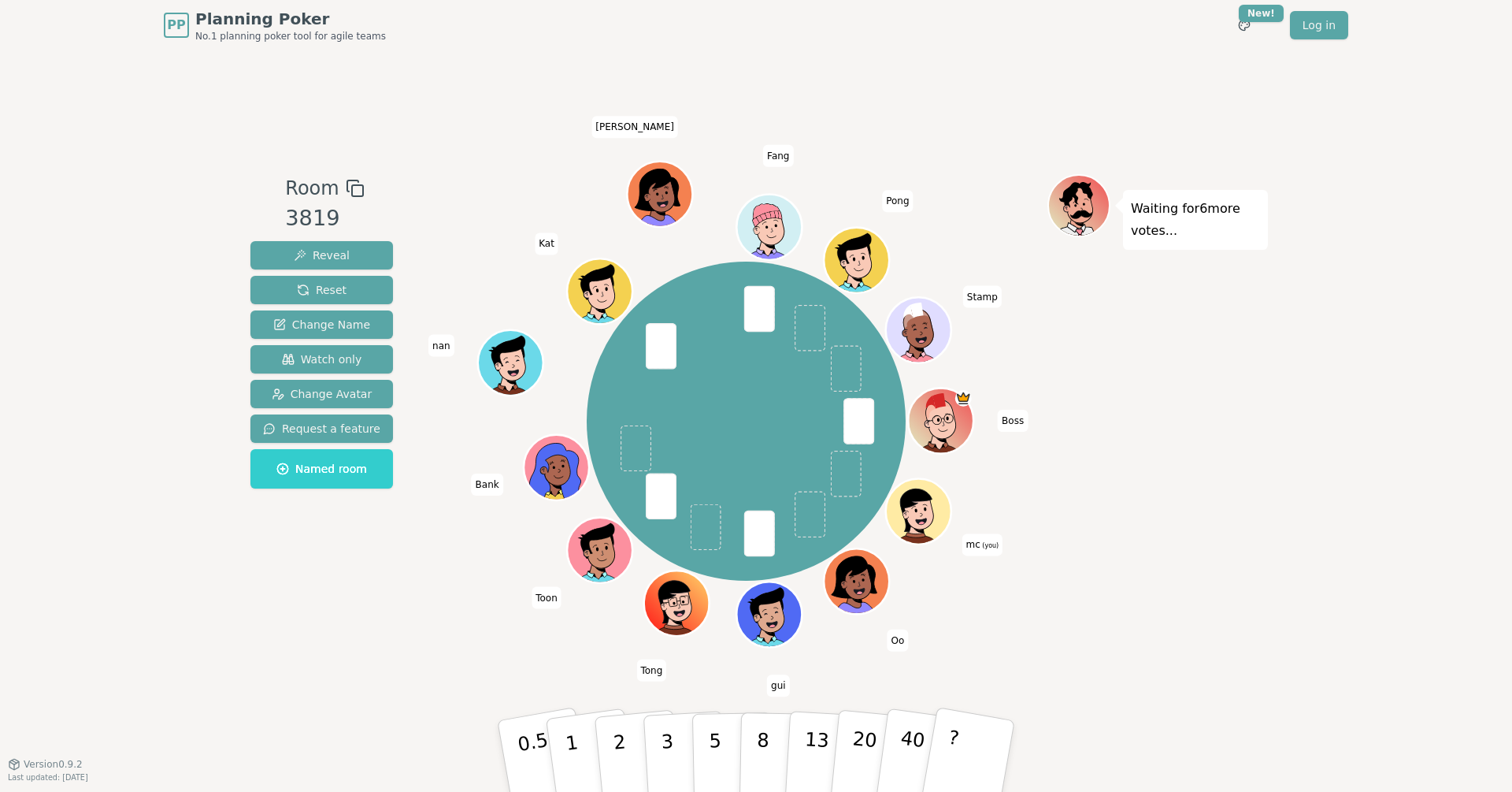
click at [444, 165] on div "Room 3819 Reveal Reset Change Name Watch only Change Avatar Request a feature N…" at bounding box center [756, 407] width 1024 height 714
click at [482, 660] on div "Room 3819 Reveal Reset Change Name Watch only Change Avatar Request a feature N…" at bounding box center [756, 407] width 1024 height 714
click at [638, 741] on button "2" at bounding box center [638, 757] width 90 height 125
click at [1250, 519] on div "Waiting for 5 more votes..." at bounding box center [1158, 406] width 221 height 465
click at [1192, 539] on div "Waiting for Bank 's vote..." at bounding box center [1158, 406] width 221 height 465
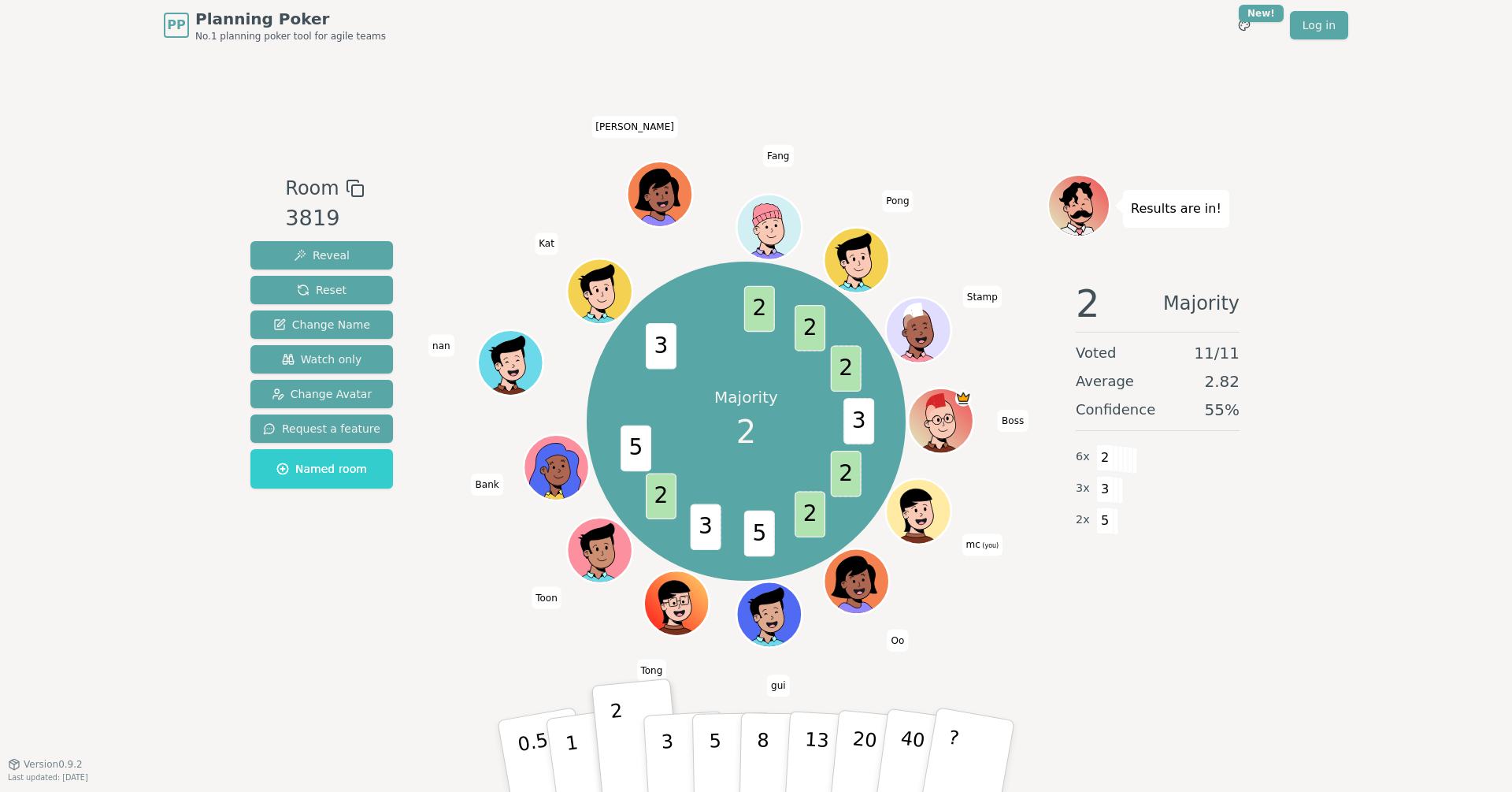
click at [1305, 140] on div "PP Planning Poker No.1 planning poker tool for agile teams Toggle theme New! Lo…" at bounding box center [756, 396] width 1512 height 792
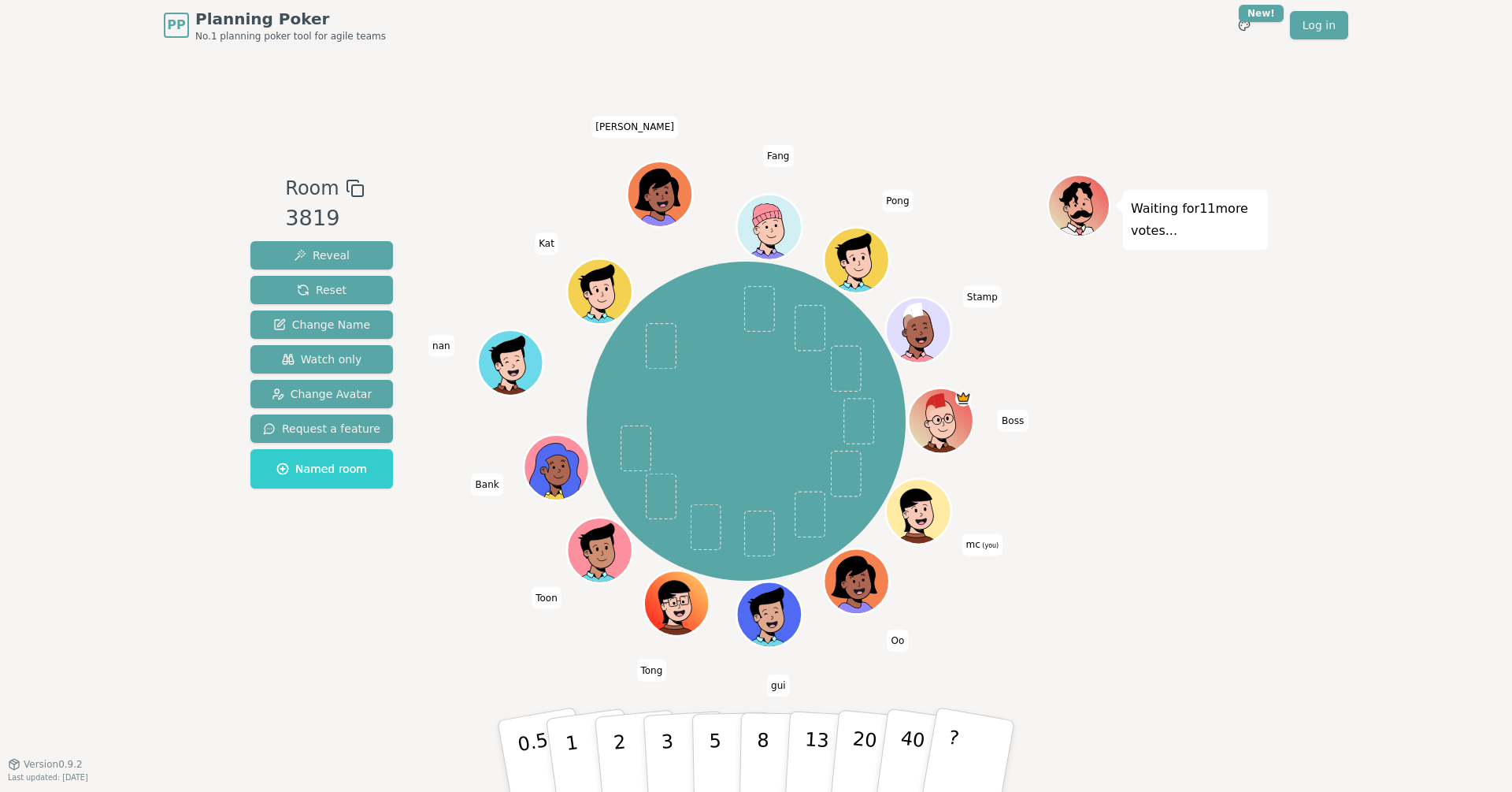
click at [1291, 518] on div "PP Planning Poker No.1 planning poker tool for agile teams Toggle theme New! Lo…" at bounding box center [756, 396] width 1512 height 792
click at [1334, 509] on div "PP Planning Poker No.1 planning poker tool for agile teams Toggle theme New! Lo…" at bounding box center [756, 396] width 1512 height 792
click at [1151, 441] on div "Waiting for 9 more votes..." at bounding box center [1158, 406] width 221 height 465
click at [763, 717] on p "8" at bounding box center [763, 756] width 14 height 85
click at [1167, 582] on div "Waiting for 7 more votes..." at bounding box center [1158, 406] width 221 height 465
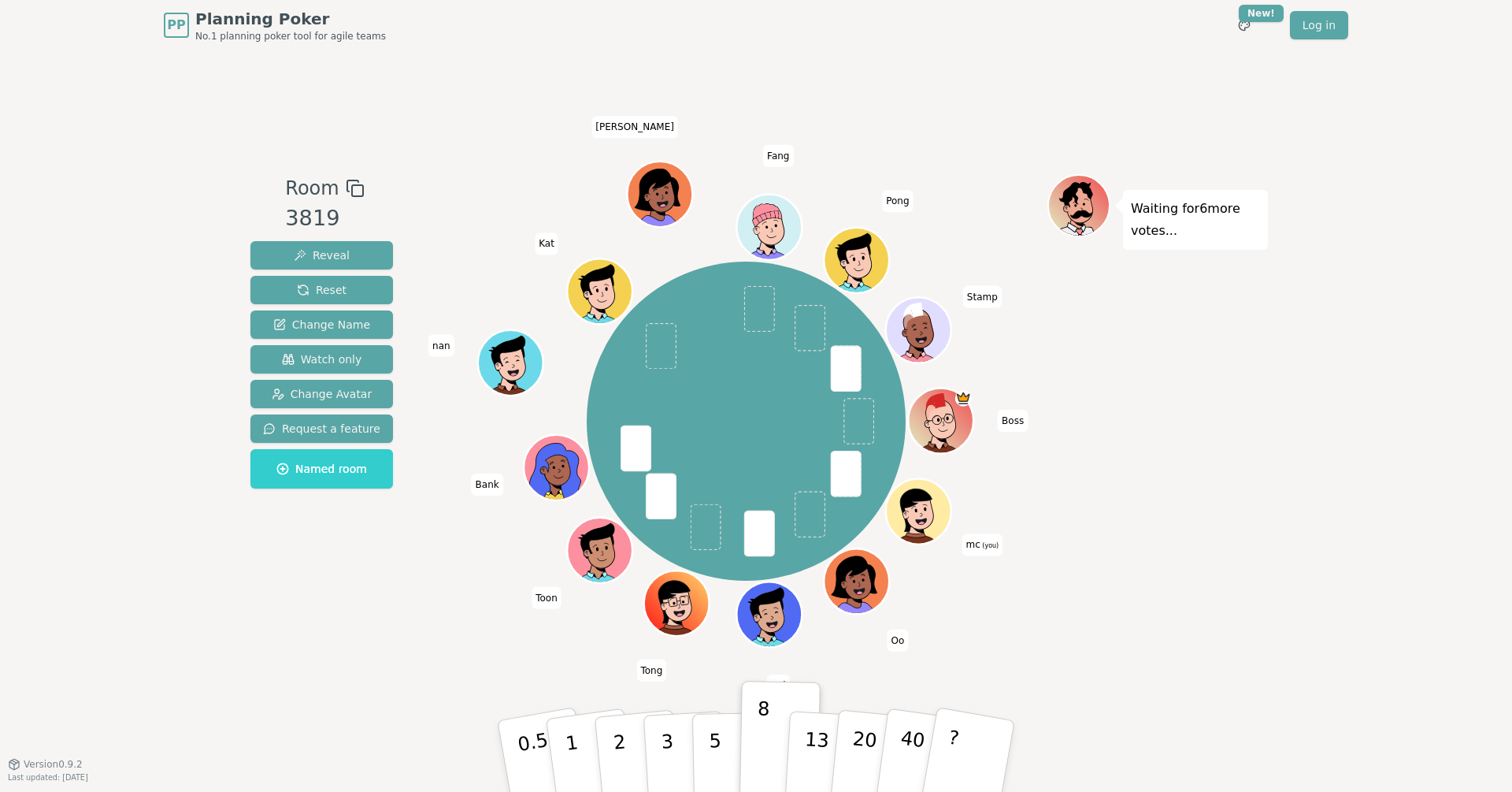
click at [1275, 493] on div "PP Planning Poker No.1 planning poker tool for agile teams Toggle theme New! Lo…" at bounding box center [756, 396] width 1512 height 792
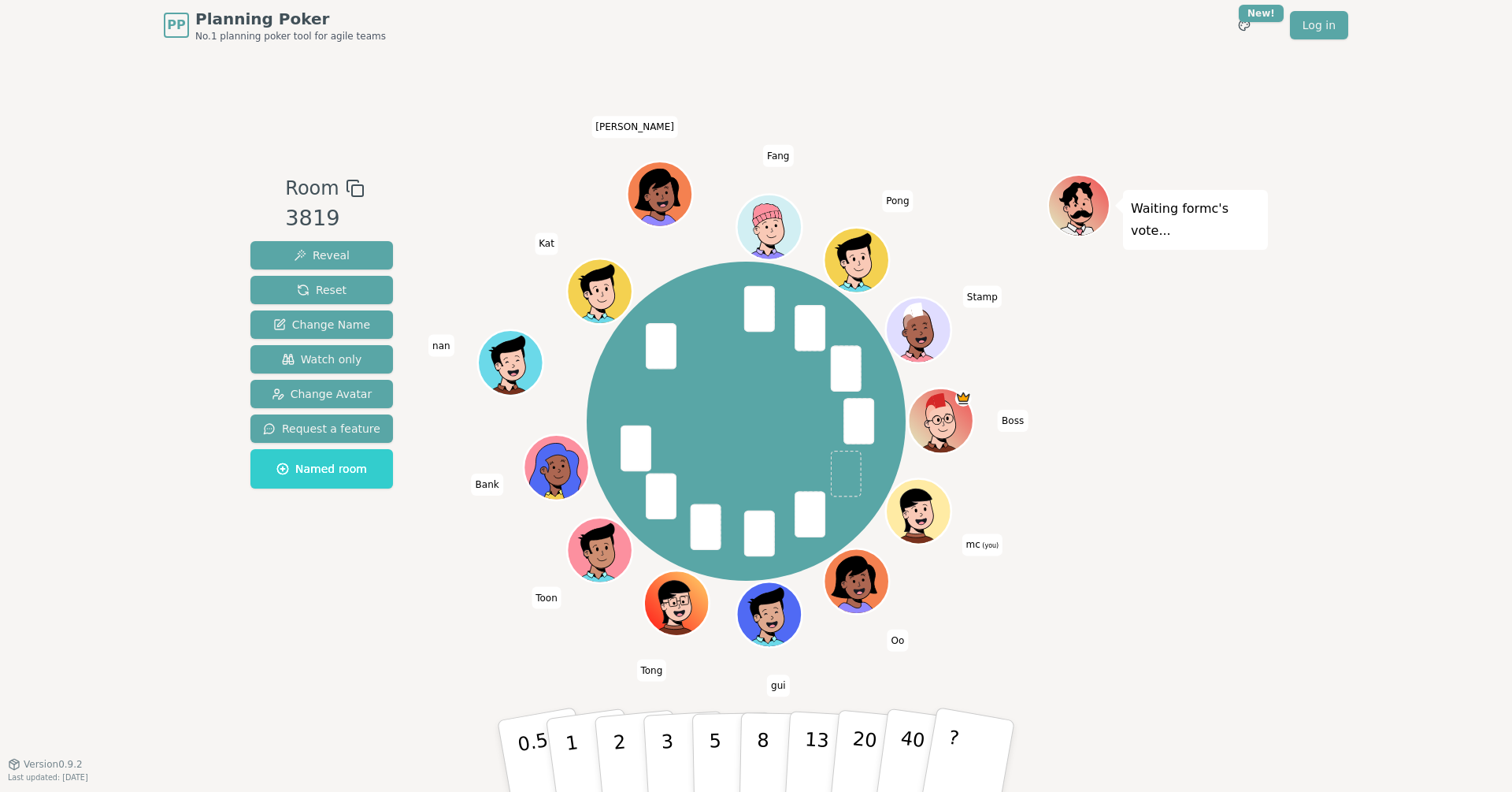
click at [1132, 476] on div "Waiting for mc 's vote..." at bounding box center [1158, 406] width 221 height 465
click at [697, 733] on button "5" at bounding box center [733, 756] width 81 height 120
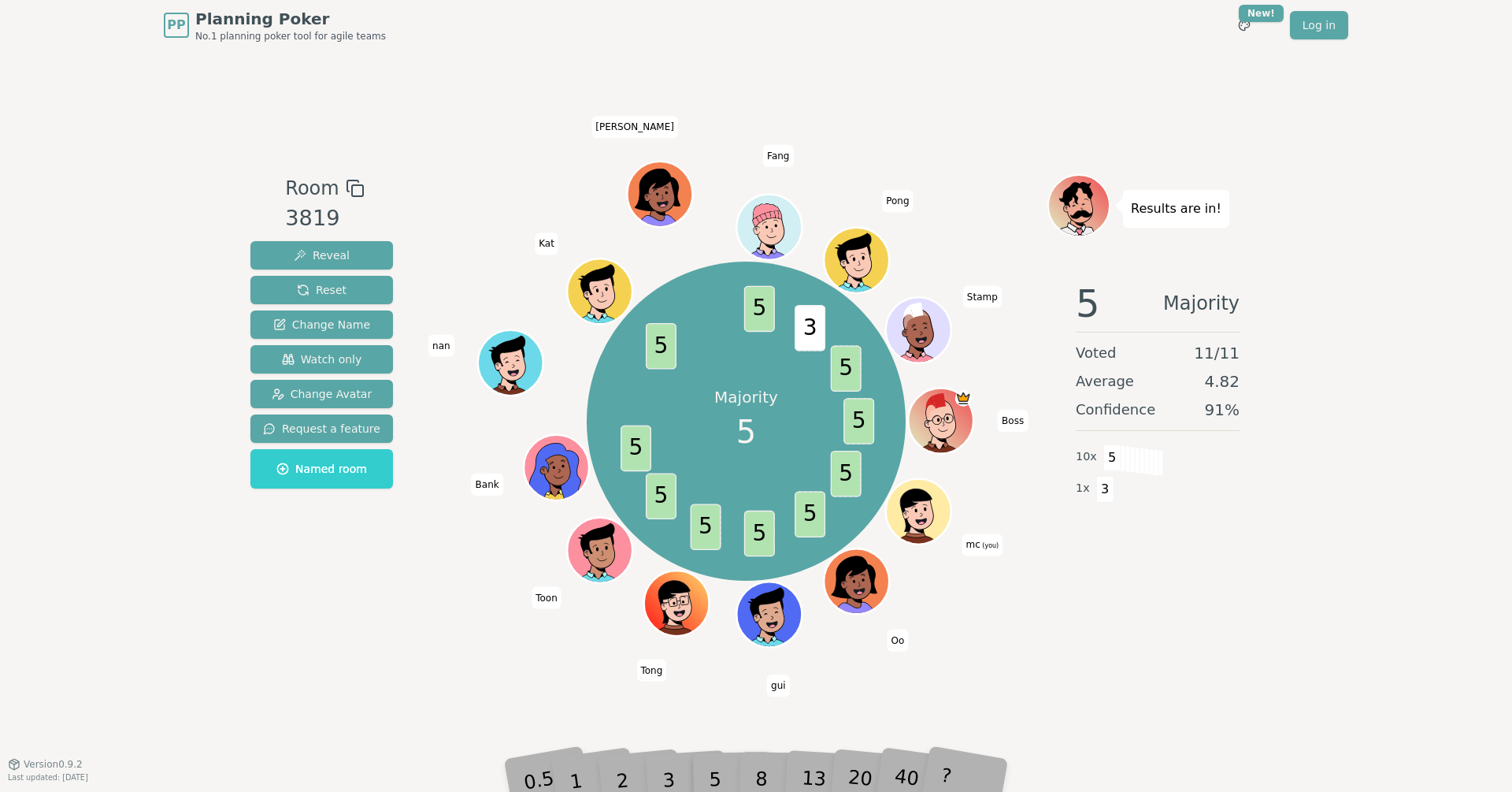
click at [1258, 595] on div "Results are in! 5 Majority Voted 11 / 11 Average 4.82 Confidence 91 % 10 x 5 1 …" at bounding box center [1158, 406] width 221 height 465
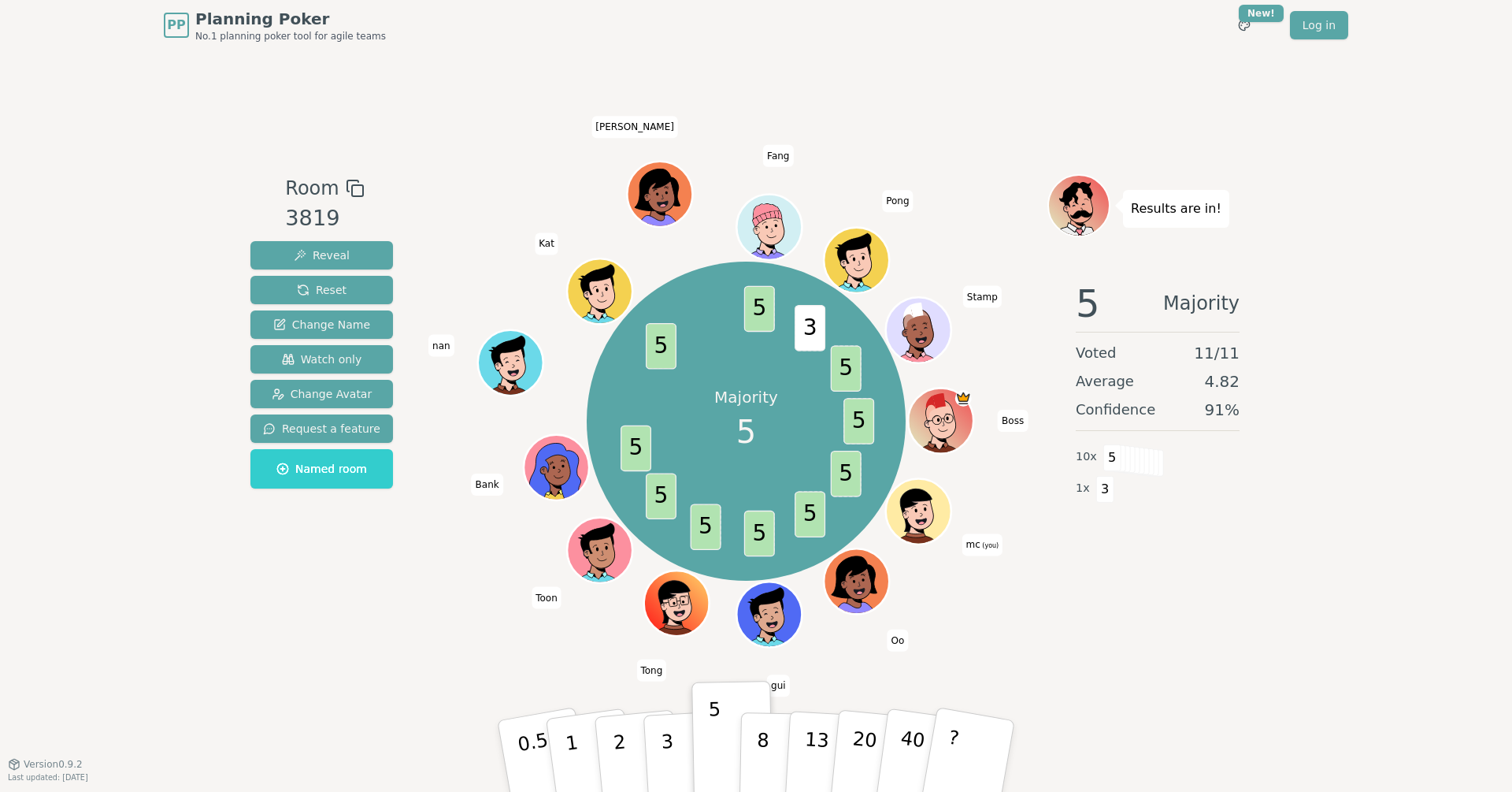
click at [151, 205] on div "PP Planning Poker No.1 planning poker tool for agile teams Toggle theme New! Lo…" at bounding box center [756, 396] width 1512 height 792
click at [57, 267] on div "PP Planning Poker No.1 planning poker tool for agile teams Toggle theme New! Lo…" at bounding box center [756, 396] width 1512 height 792
click at [264, 625] on div "Room 3819 Reveal Reset Change Name Watch only Change Avatar Request a feature N…" at bounding box center [322, 406] width 155 height 465
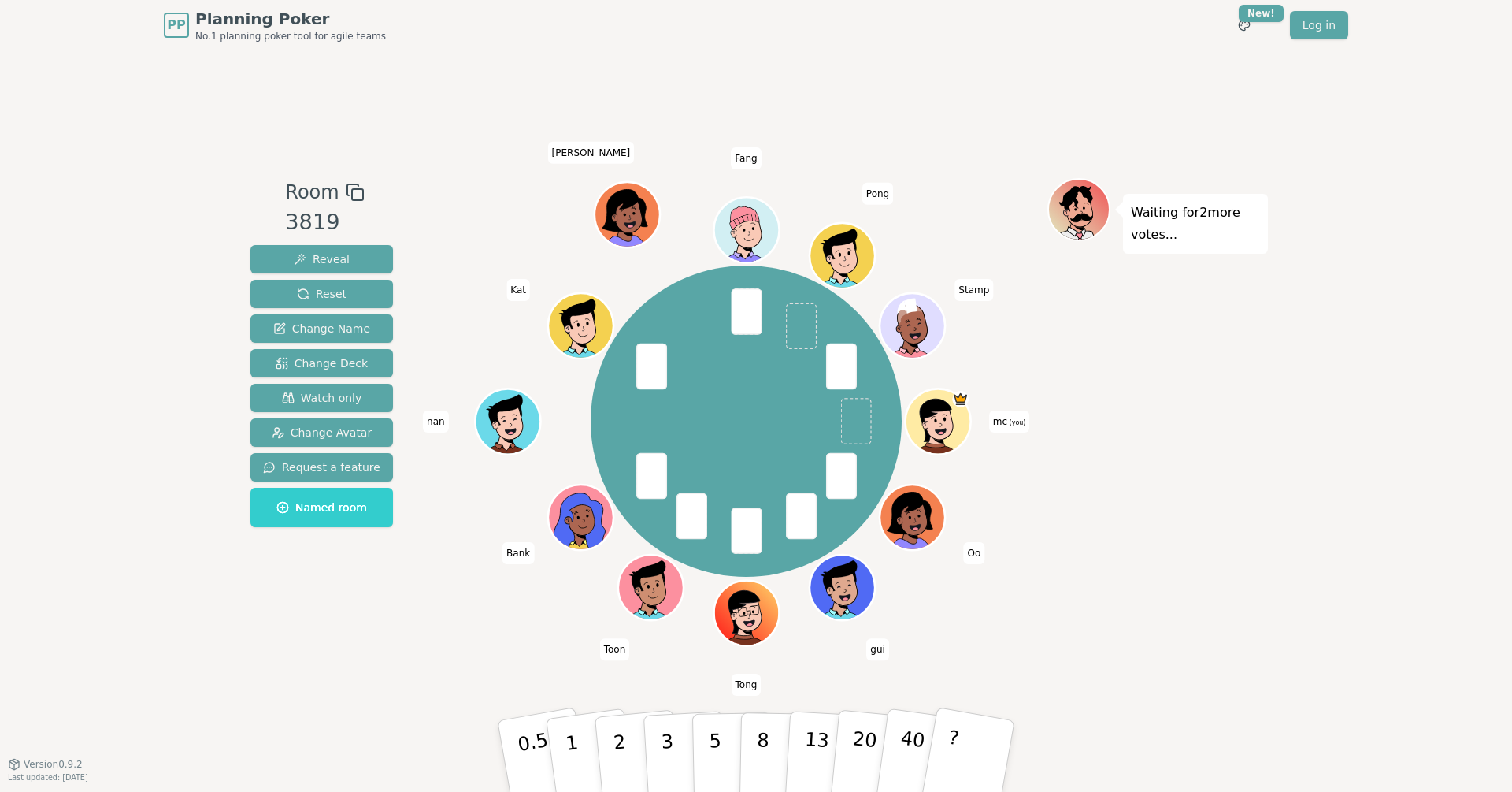
click at [1133, 495] on div "Waiting for 2 more votes..." at bounding box center [1158, 407] width 221 height 458
click at [771, 733] on button "8" at bounding box center [780, 756] width 81 height 120
click at [799, 728] on button "13" at bounding box center [827, 756] width 86 height 123
click at [1340, 551] on div "PP Planning Poker No.1 planning poker tool for agile teams Toggle theme New! Lo…" at bounding box center [756, 396] width 1512 height 792
